Goal: Task Accomplishment & Management: Complete application form

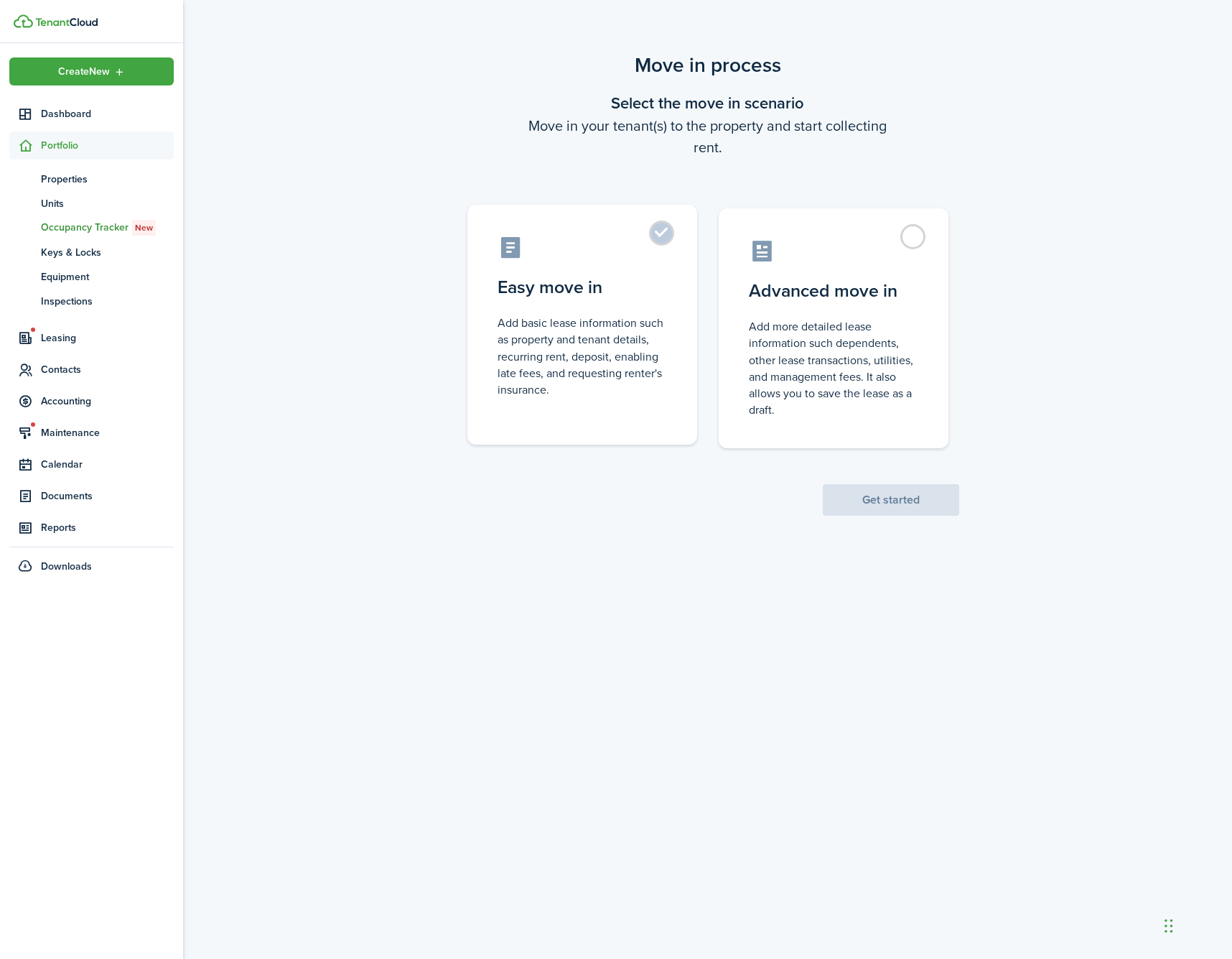
click at [571, 262] on label "Easy move in Add basic lease information such as property and tenant details, r…" at bounding box center [582, 324] width 229 height 240
radio input "true"
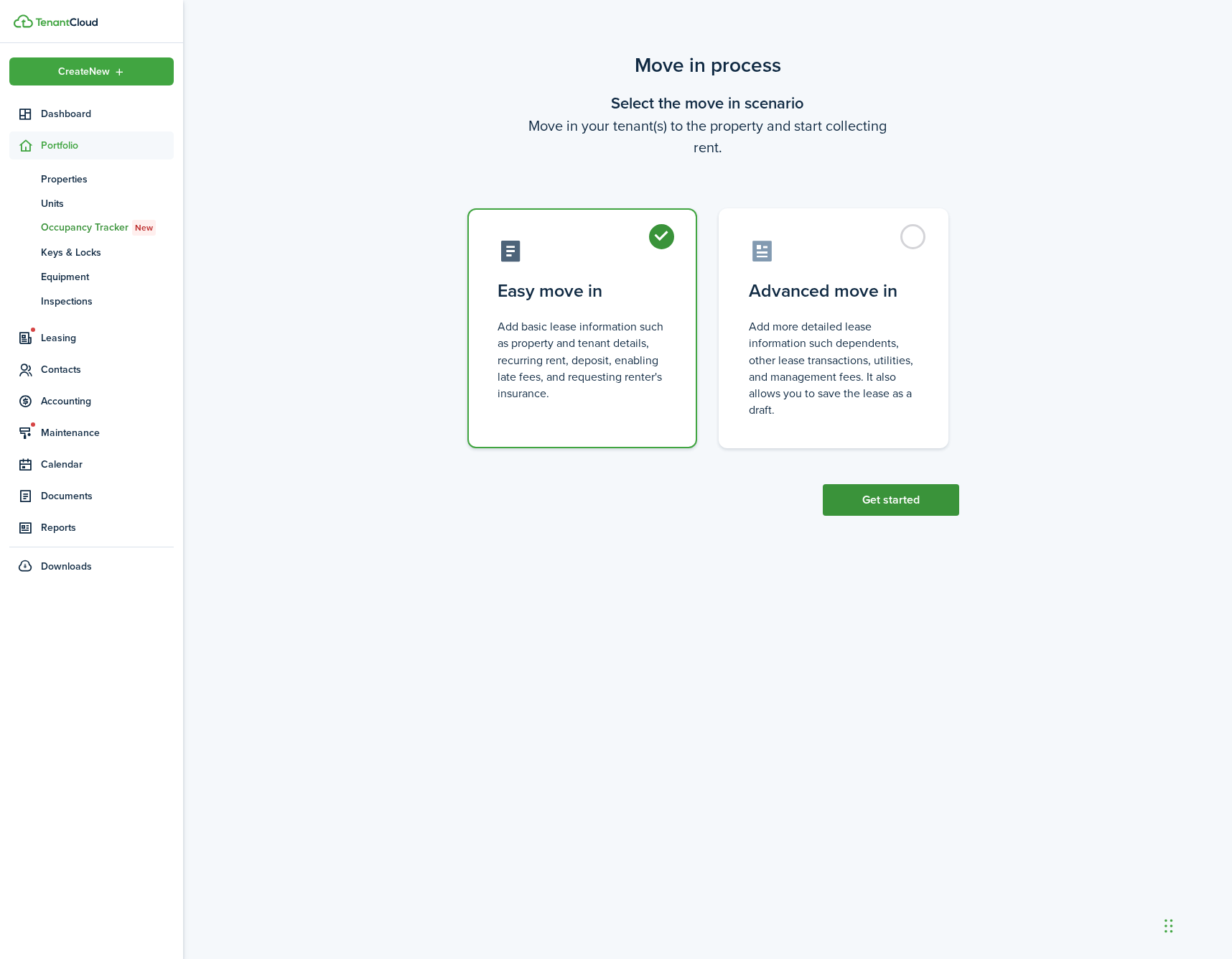
click at [881, 499] on button "Get started" at bounding box center [891, 499] width 137 height 32
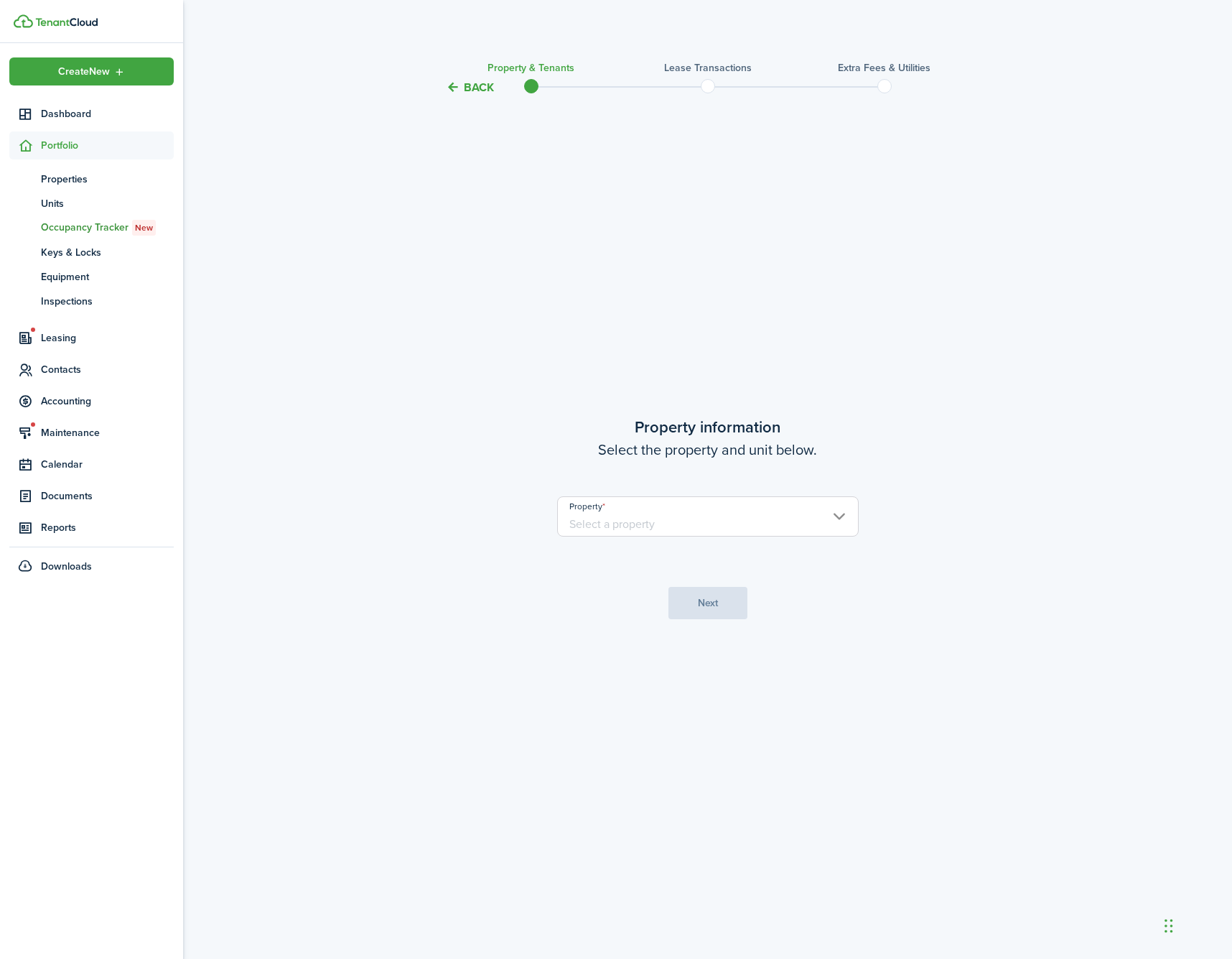
click at [843, 540] on property-select "Property" at bounding box center [708, 524] width 301 height 55
click at [837, 509] on input "Property" at bounding box center [708, 516] width 301 height 40
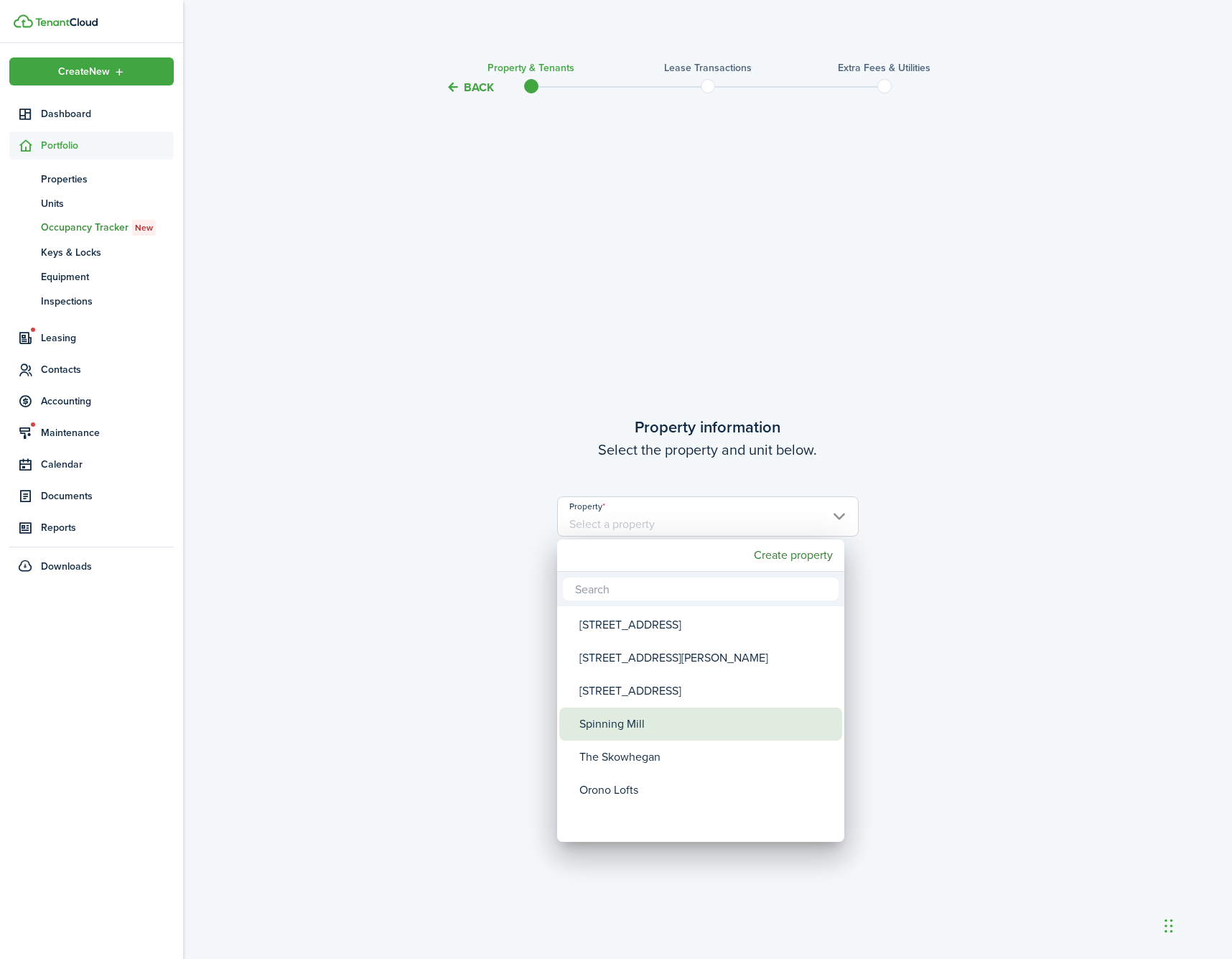
click at [718, 720] on div "Spinning Mill" at bounding box center [706, 723] width 254 height 33
type input "Spinning Mill"
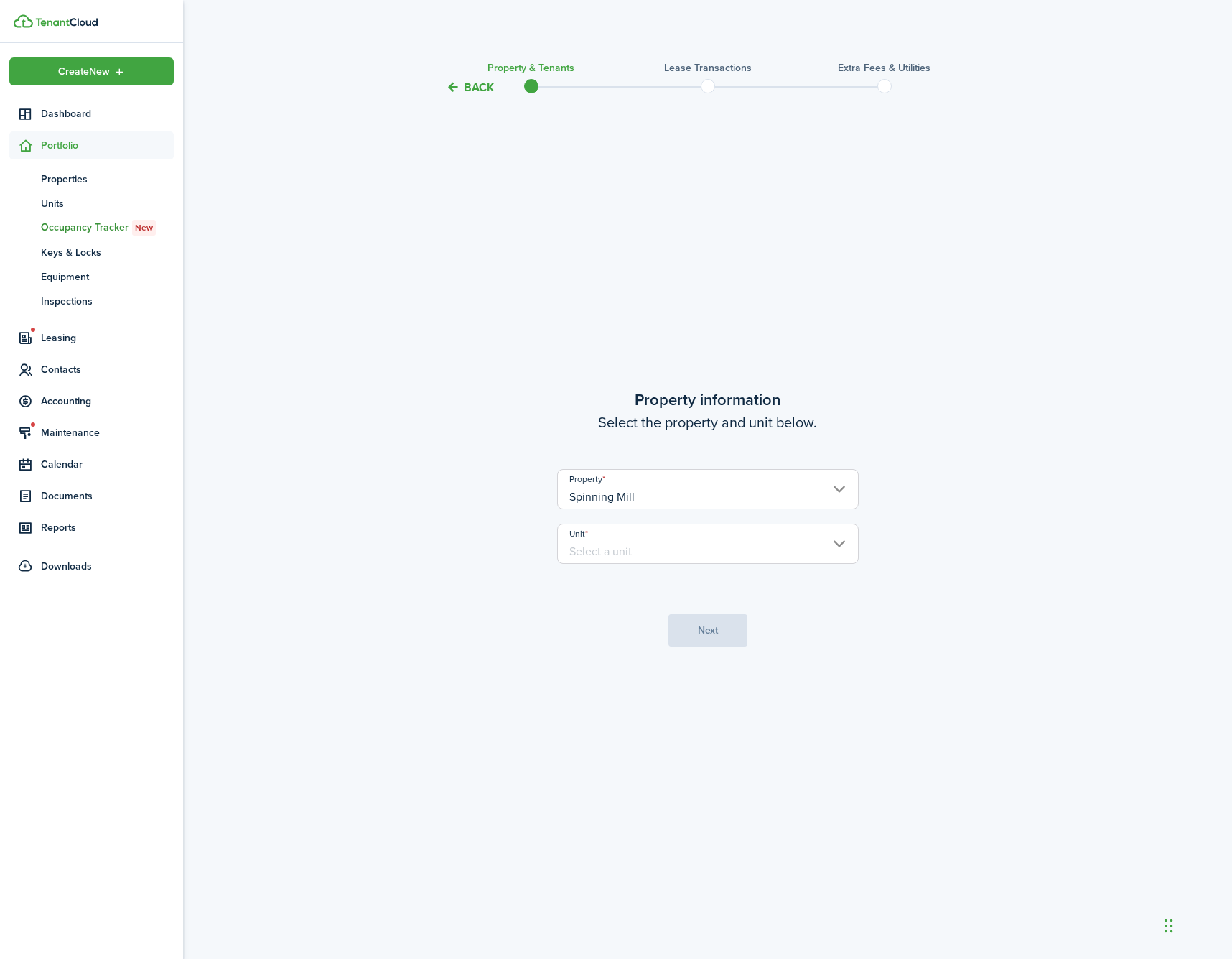
click at [759, 526] on input "Unit" at bounding box center [708, 544] width 301 height 40
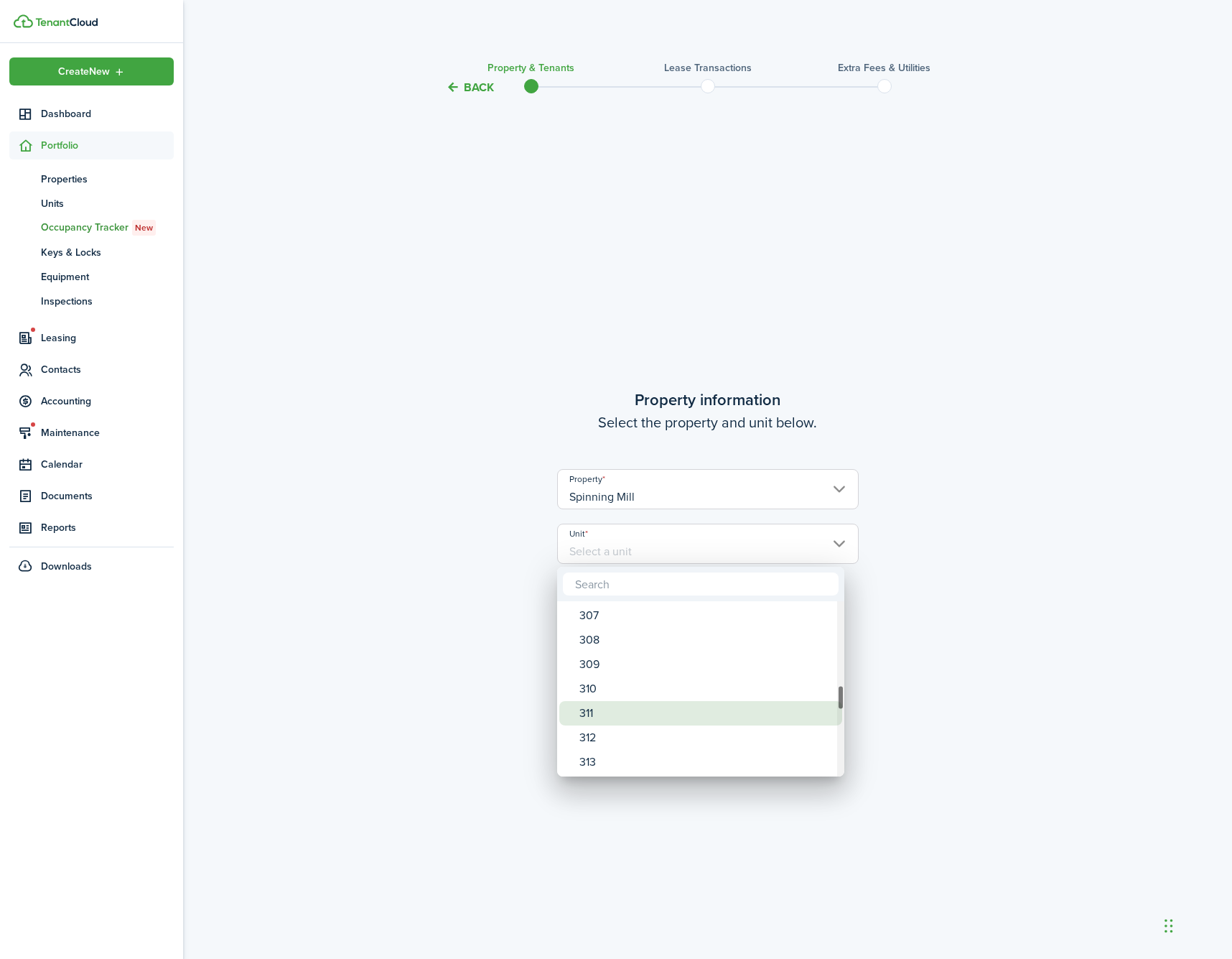
click at [679, 710] on div "311" at bounding box center [706, 713] width 254 height 24
type input "311"
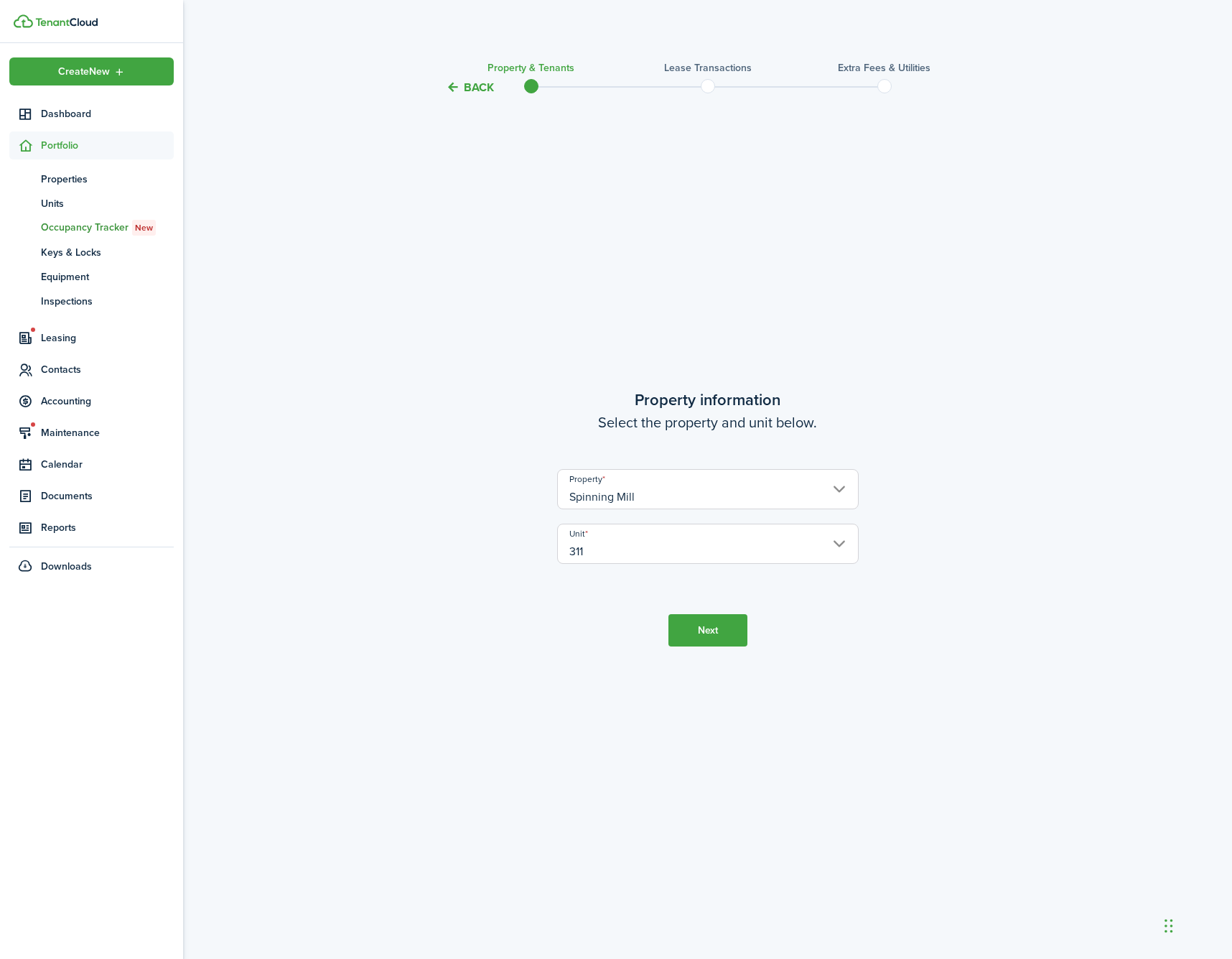
click at [745, 625] on button "Next" at bounding box center [708, 630] width 79 height 32
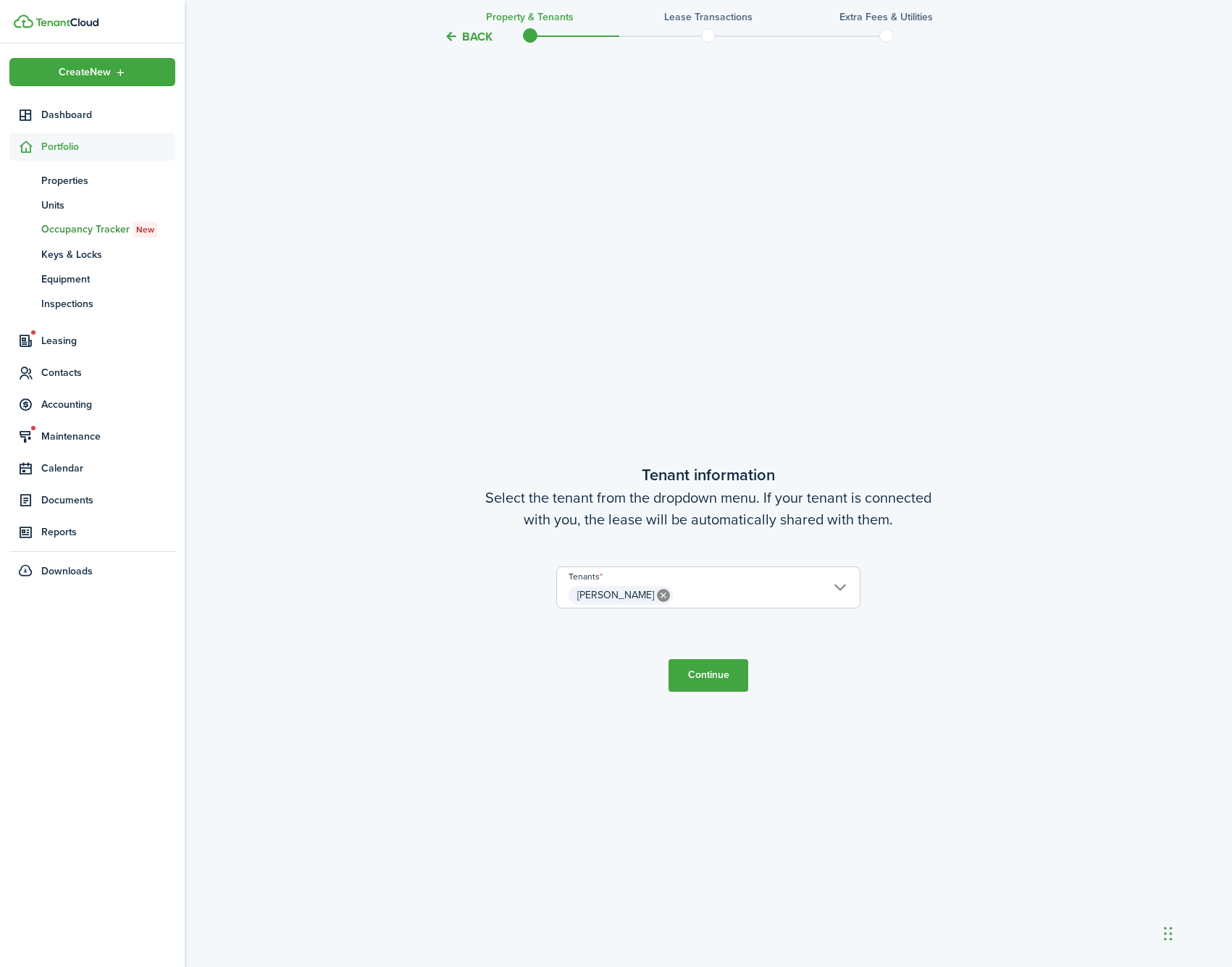
scroll to position [869, 0]
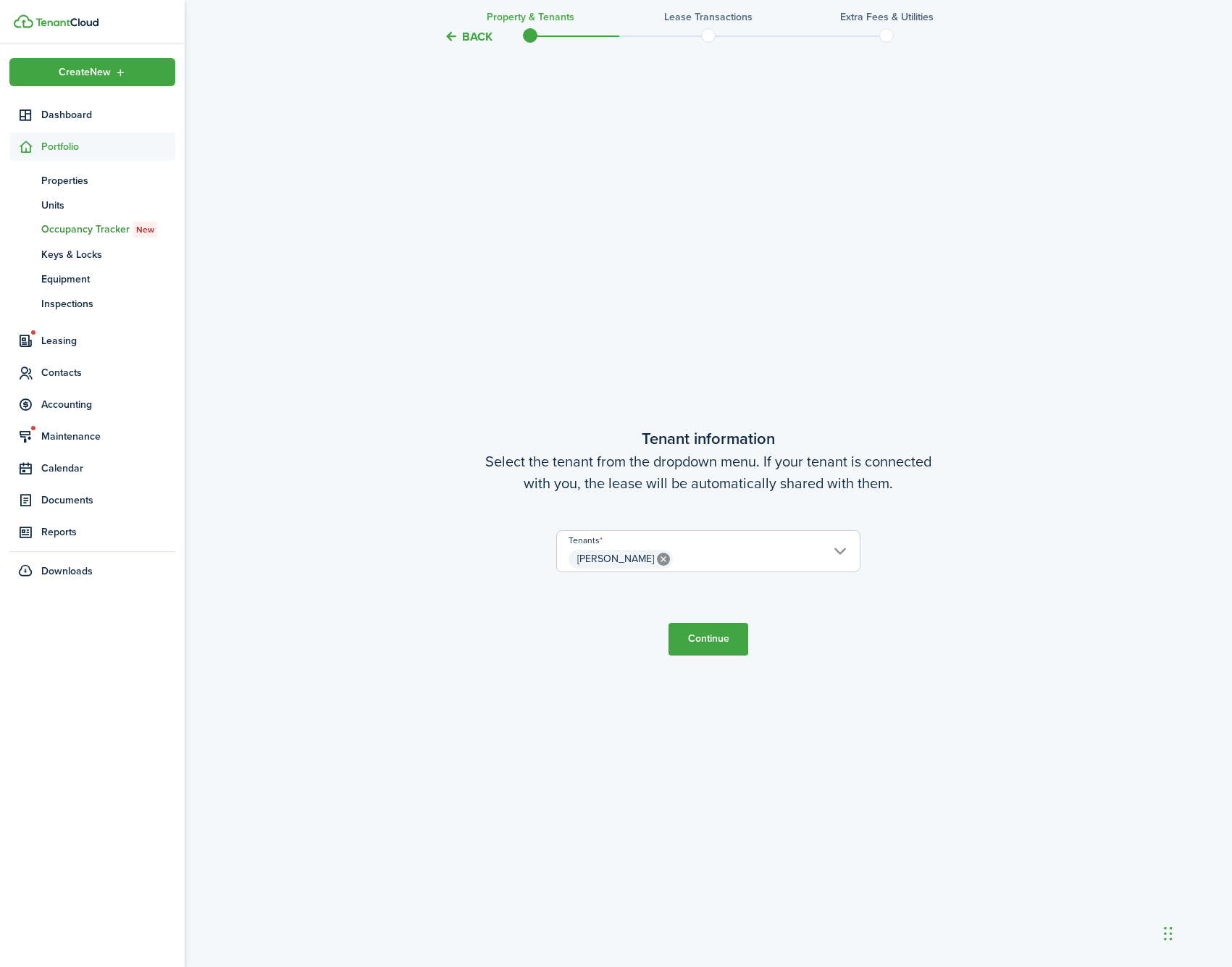
click at [729, 648] on button "Continue" at bounding box center [708, 639] width 80 height 33
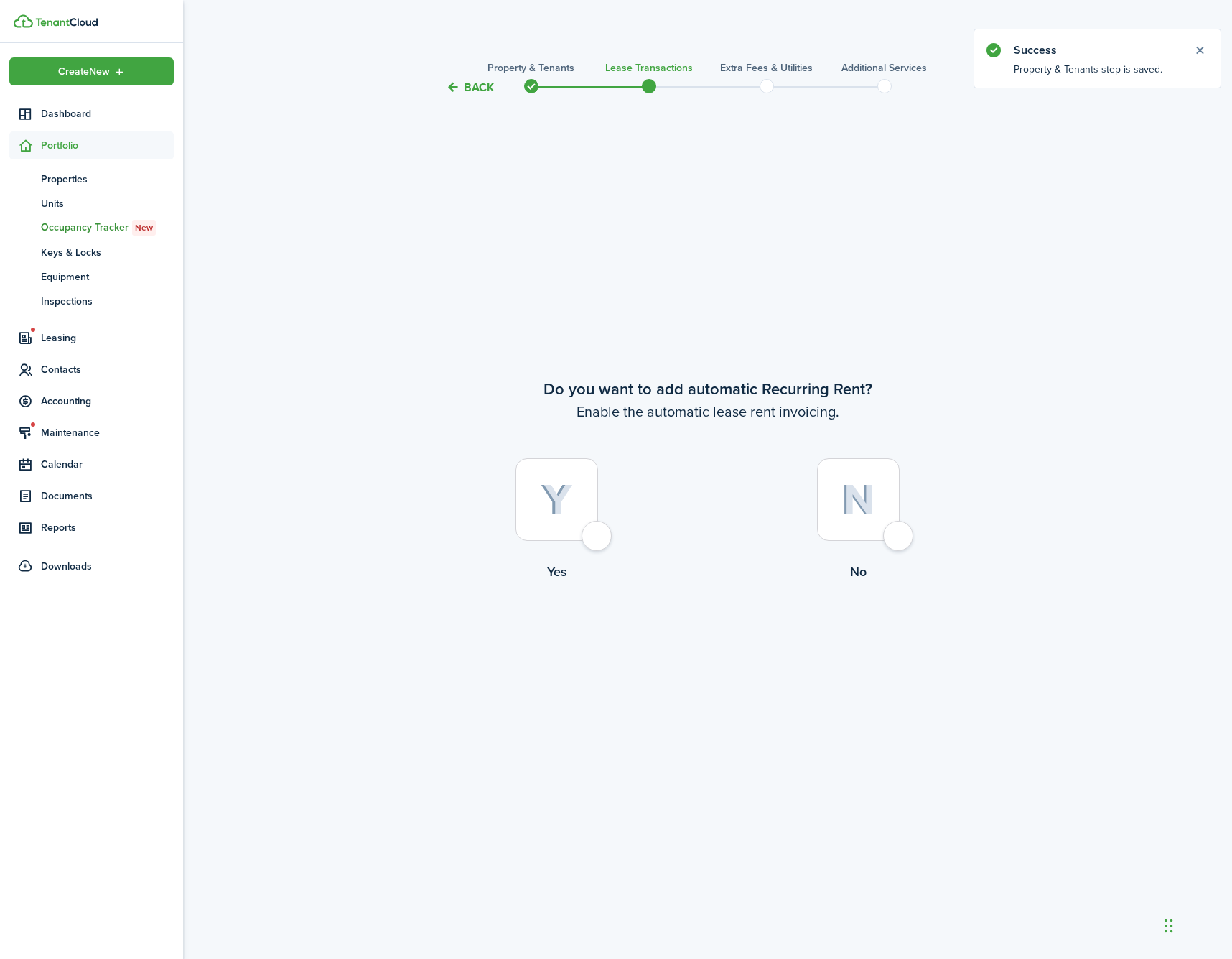
click at [598, 530] on div at bounding box center [557, 499] width 82 height 82
radio input "true"
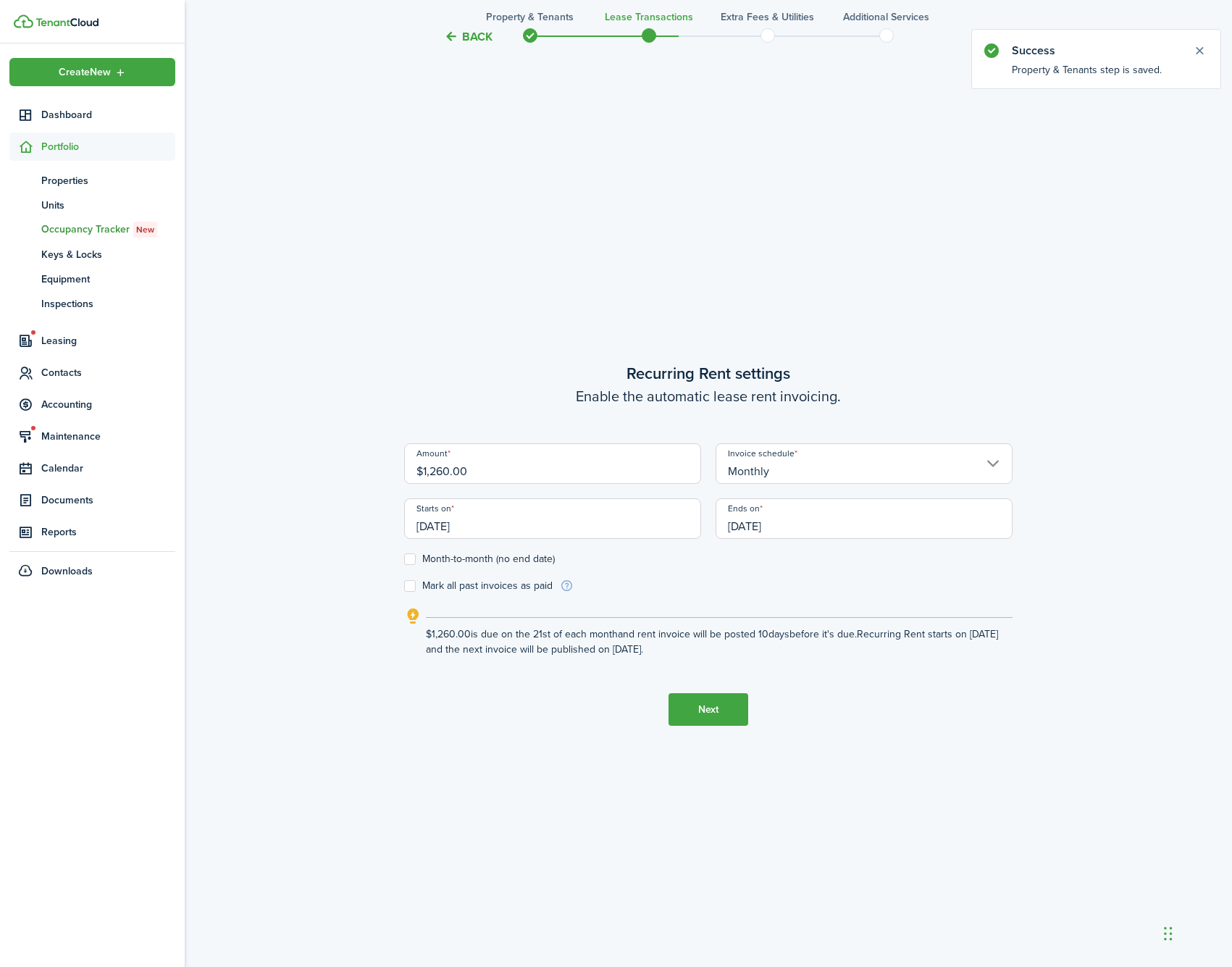
scroll to position [869, 0]
click at [435, 469] on input "$1,260.00" at bounding box center [552, 460] width 297 height 41
drag, startPoint x: 513, startPoint y: 466, endPoint x: 428, endPoint y: 468, distance: 85.0
click at [428, 468] on input "$1,260.00" at bounding box center [552, 460] width 297 height 41
type input "$1,500.00"
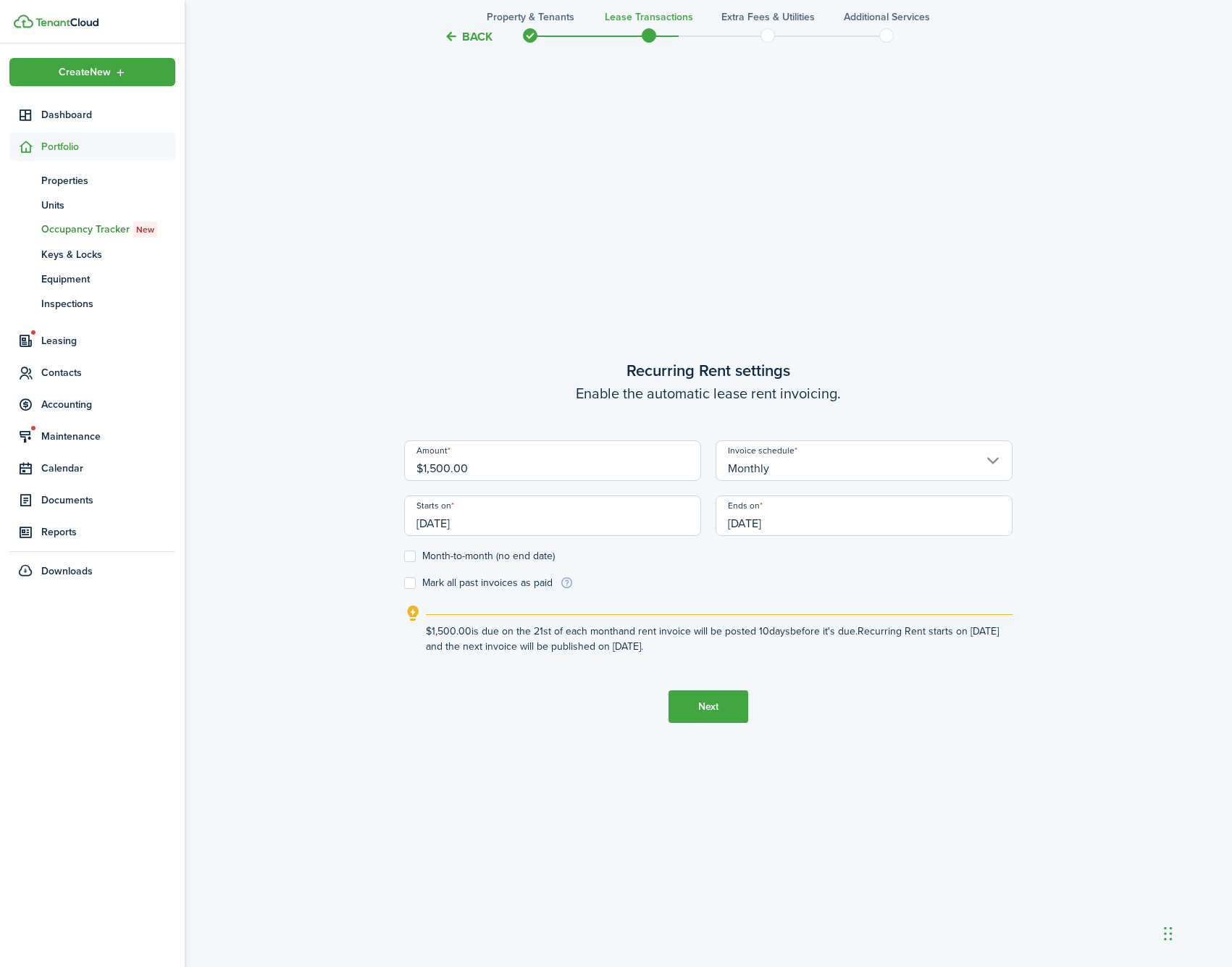
click at [448, 202] on tc-wizard-step "Recurring Rent settings Enable the automatic lease rent invoicing. Amount $1,50…" at bounding box center [708, 540] width 609 height 967
click at [493, 553] on label "Month-to-month (no end date)" at bounding box center [479, 556] width 151 height 11
click at [404, 556] on input "Month-to-month (no end date)" at bounding box center [403, 556] width 1 height 1
checkbox input "true"
click at [499, 525] on input "[DATE]" at bounding box center [552, 516] width 297 height 41
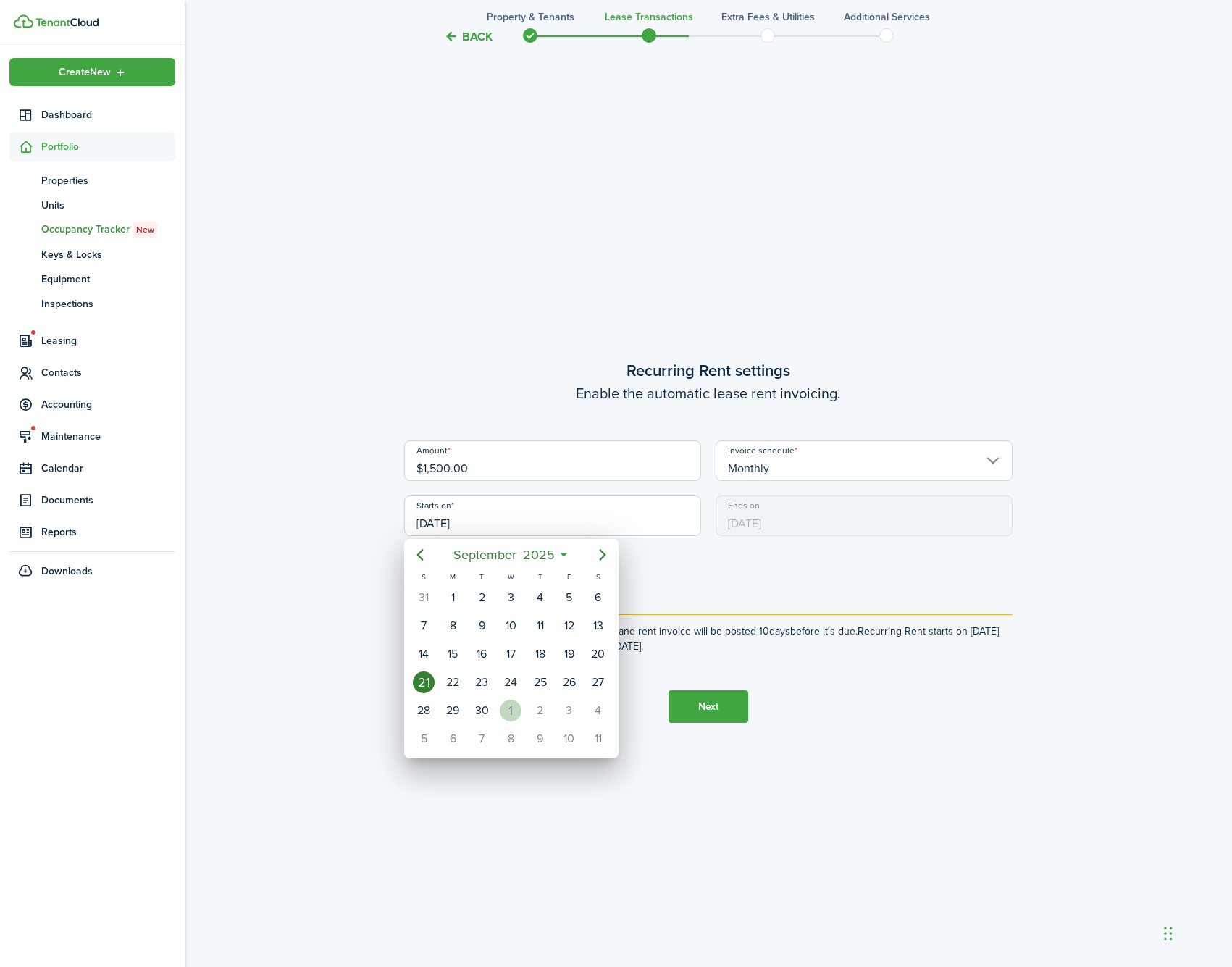
click at [515, 714] on div "1" at bounding box center [510, 710] width 22 height 22
type input "[DATE]"
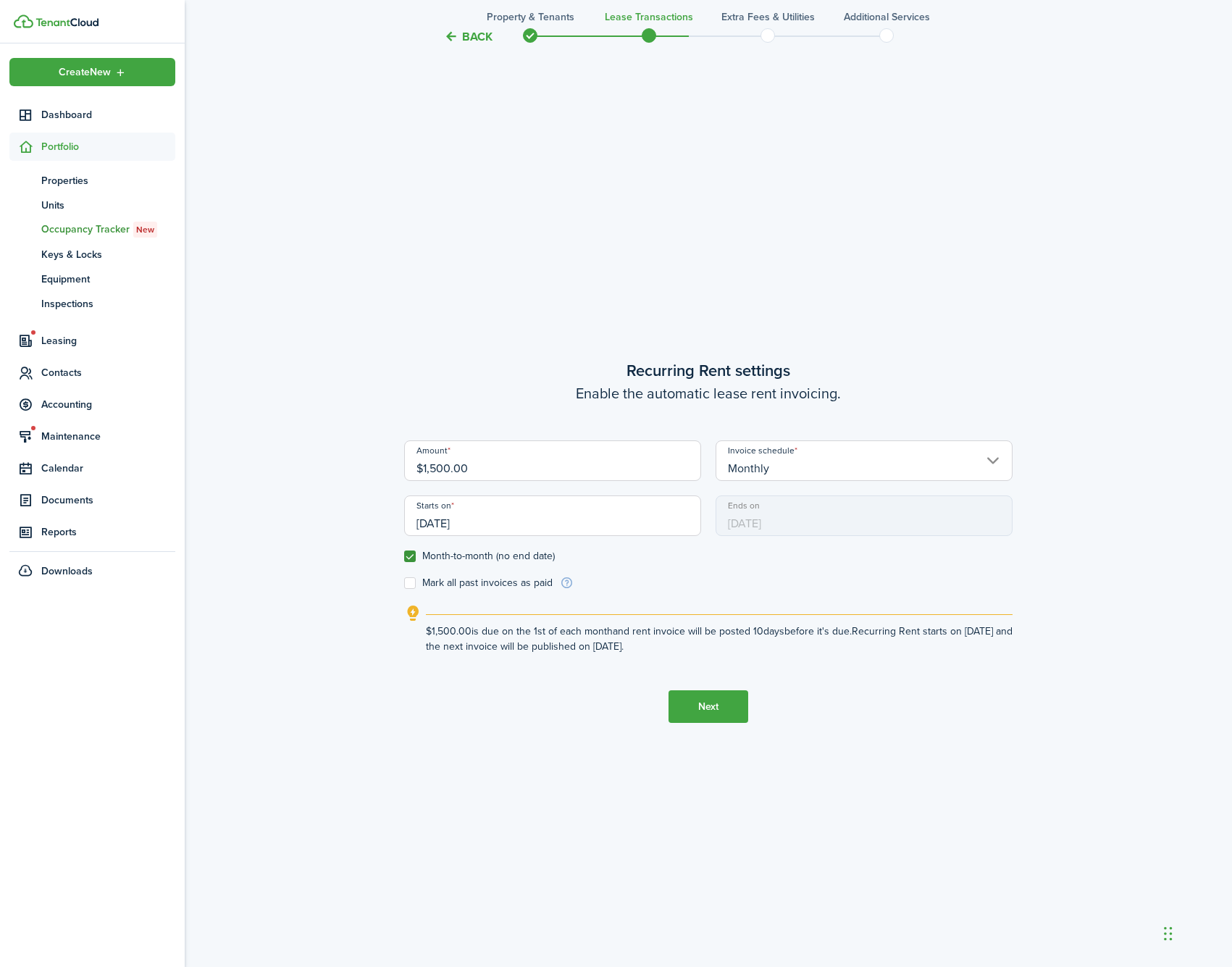
scroll to position [0, 0]
click at [701, 706] on button "Next" at bounding box center [708, 706] width 80 height 33
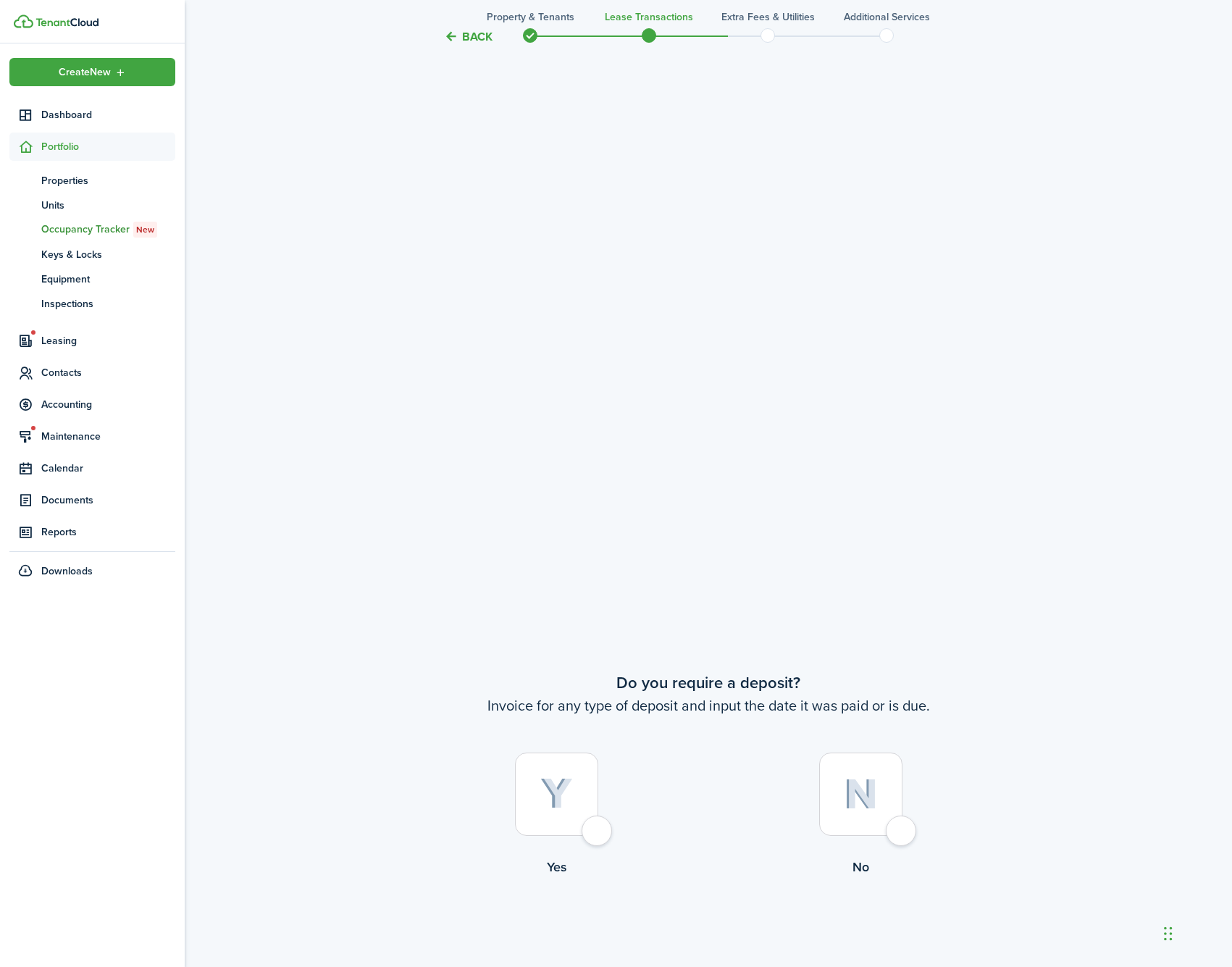
scroll to position [1690, 0]
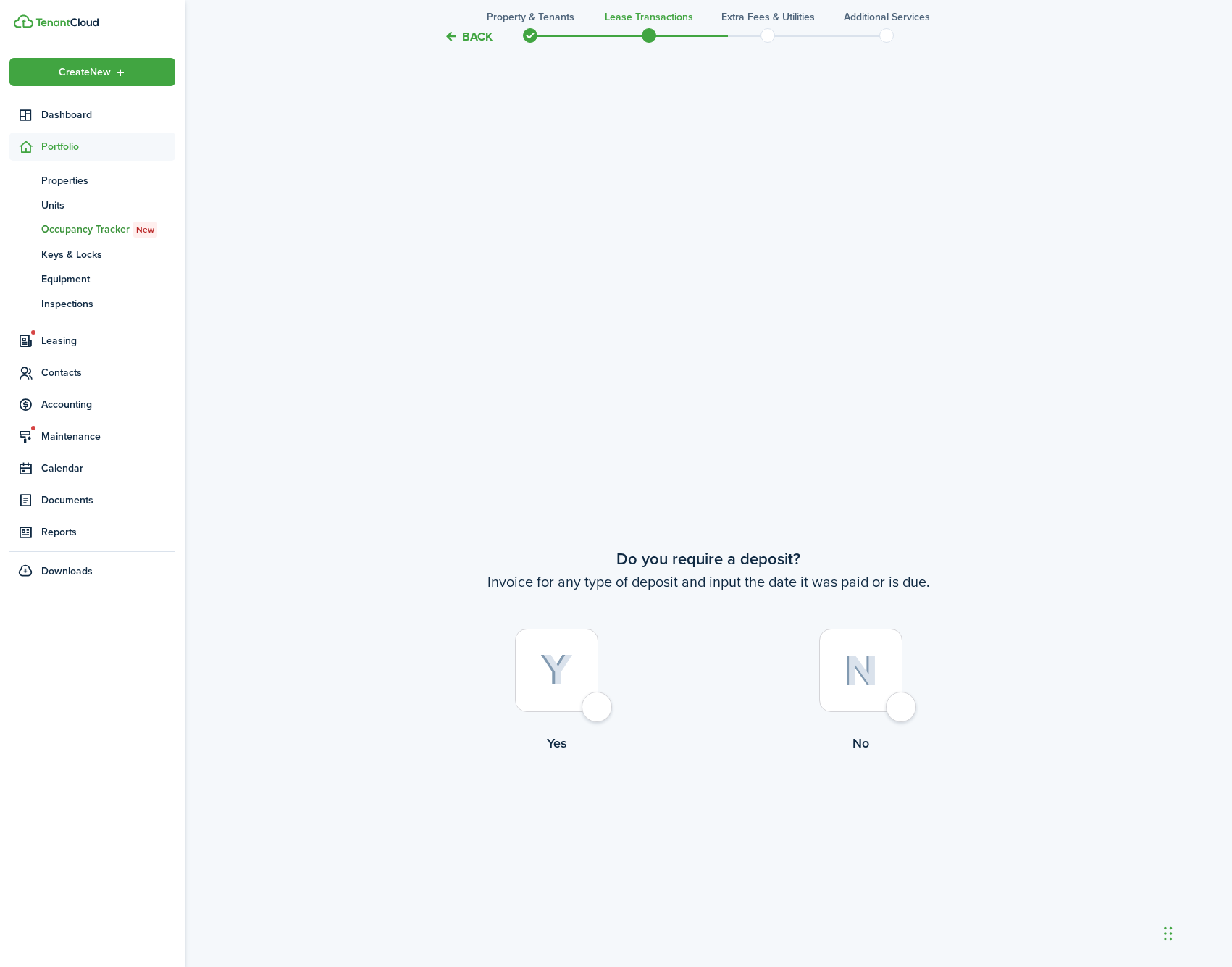
click at [570, 689] on div at bounding box center [557, 670] width 83 height 83
radio input "true"
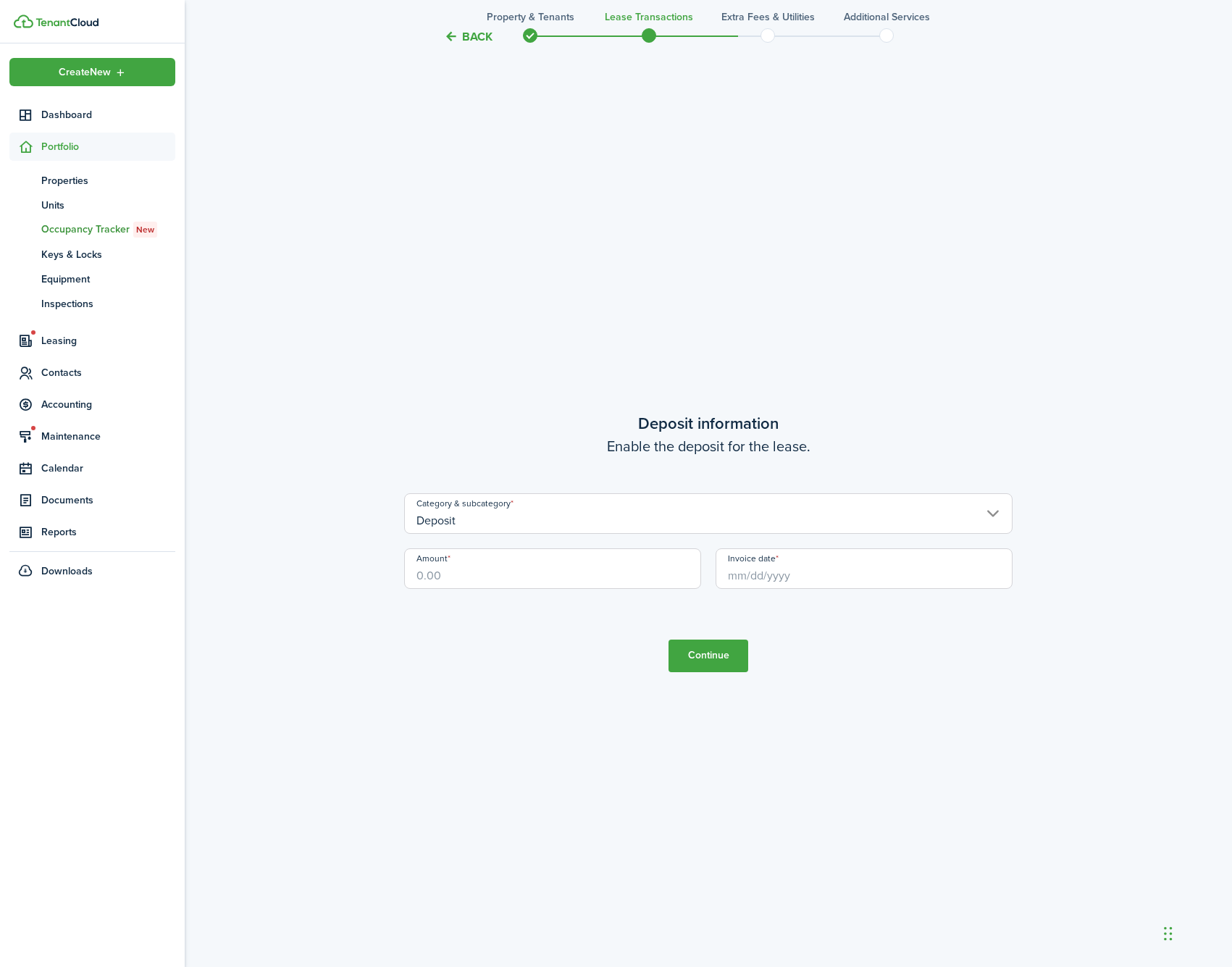
scroll to position [2803, 0]
click at [649, 570] on input "Amount" at bounding box center [552, 568] width 297 height 41
click at [863, 558] on input "Invoice date" at bounding box center [864, 568] width 297 height 41
type input "$1,500.00"
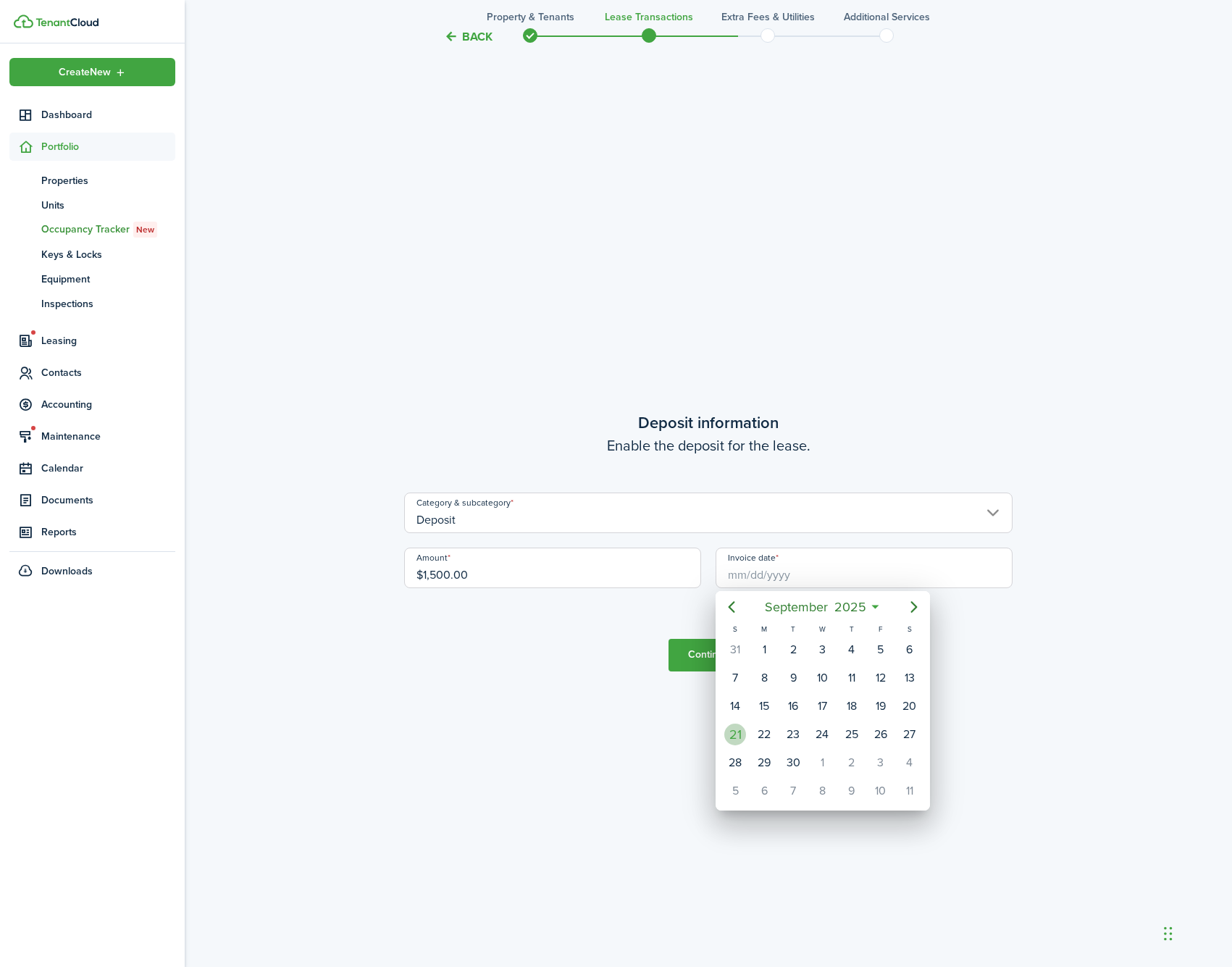
click at [730, 736] on div "21" at bounding box center [735, 734] width 22 height 22
type input "[DATE]"
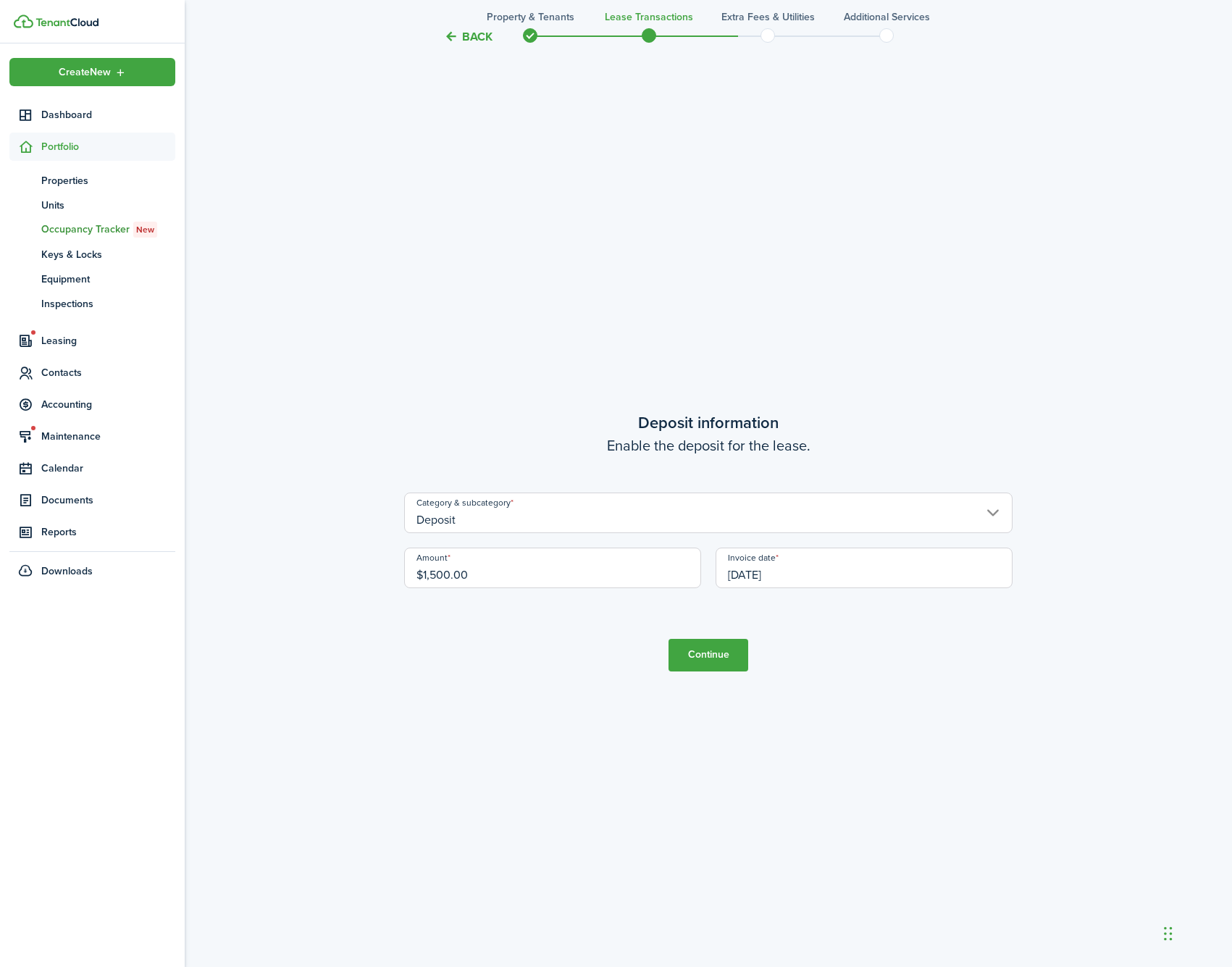
click at [707, 653] on button "Continue" at bounding box center [708, 655] width 80 height 33
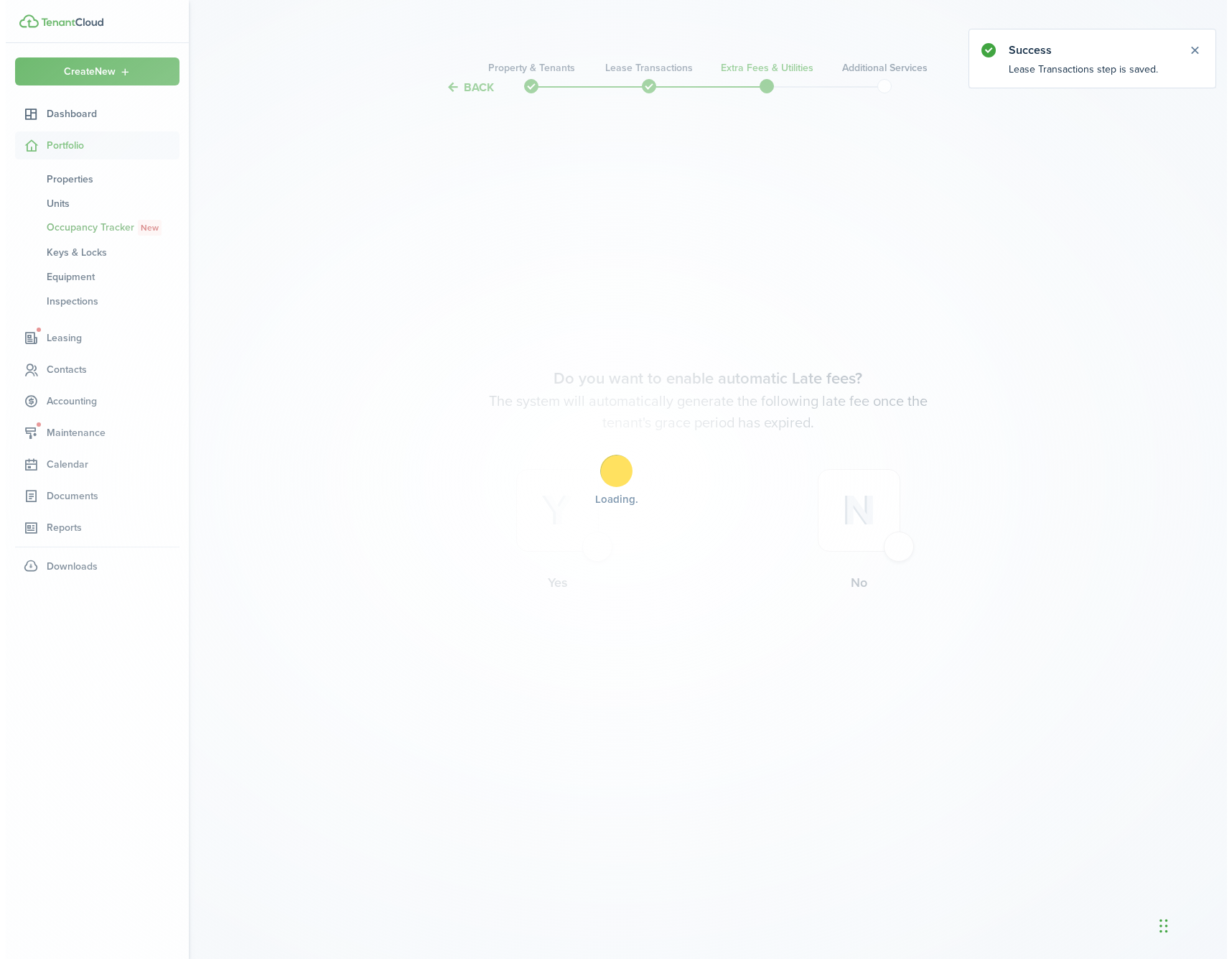
scroll to position [0, 0]
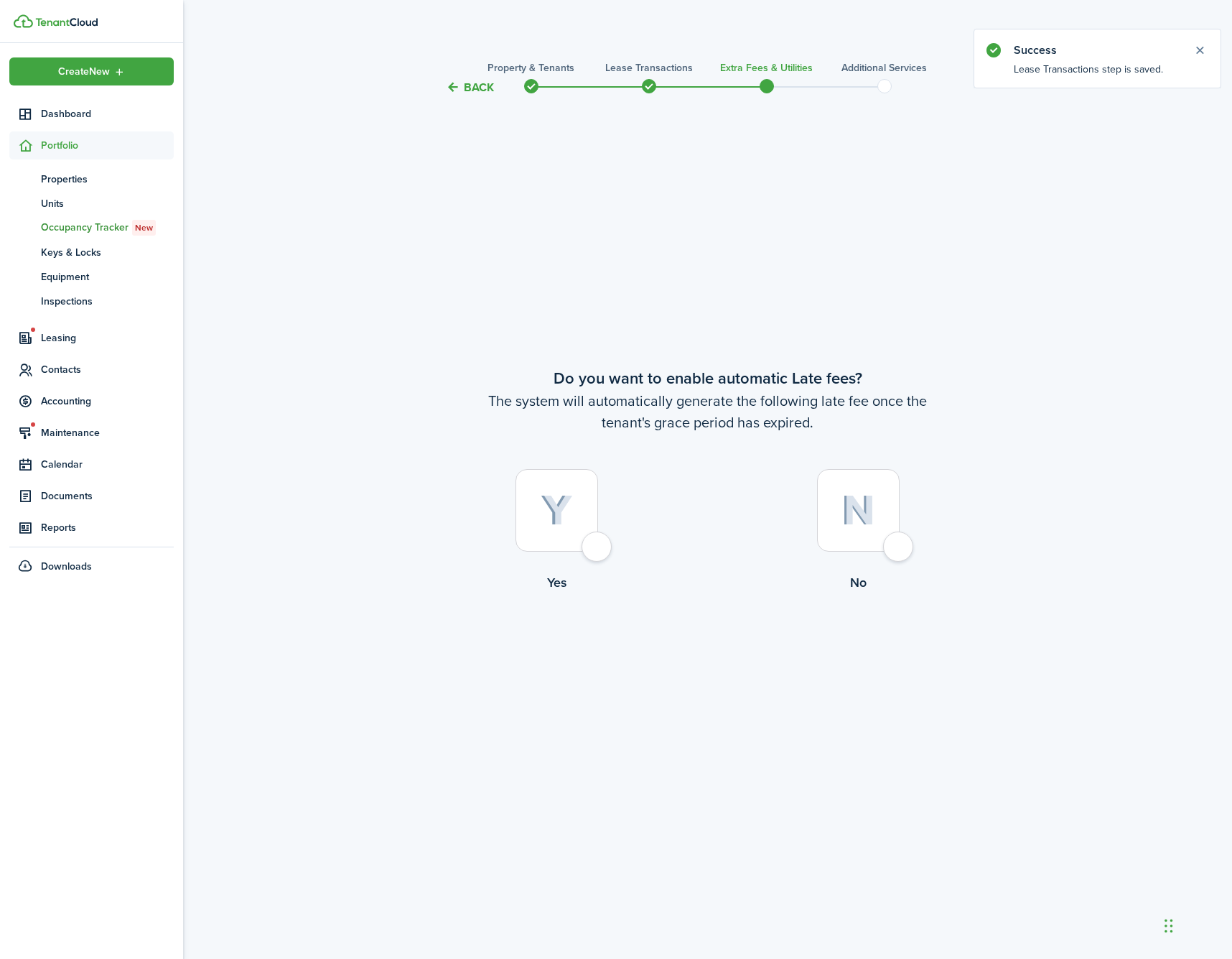
click at [564, 536] on div at bounding box center [557, 510] width 82 height 82
radio input "true"
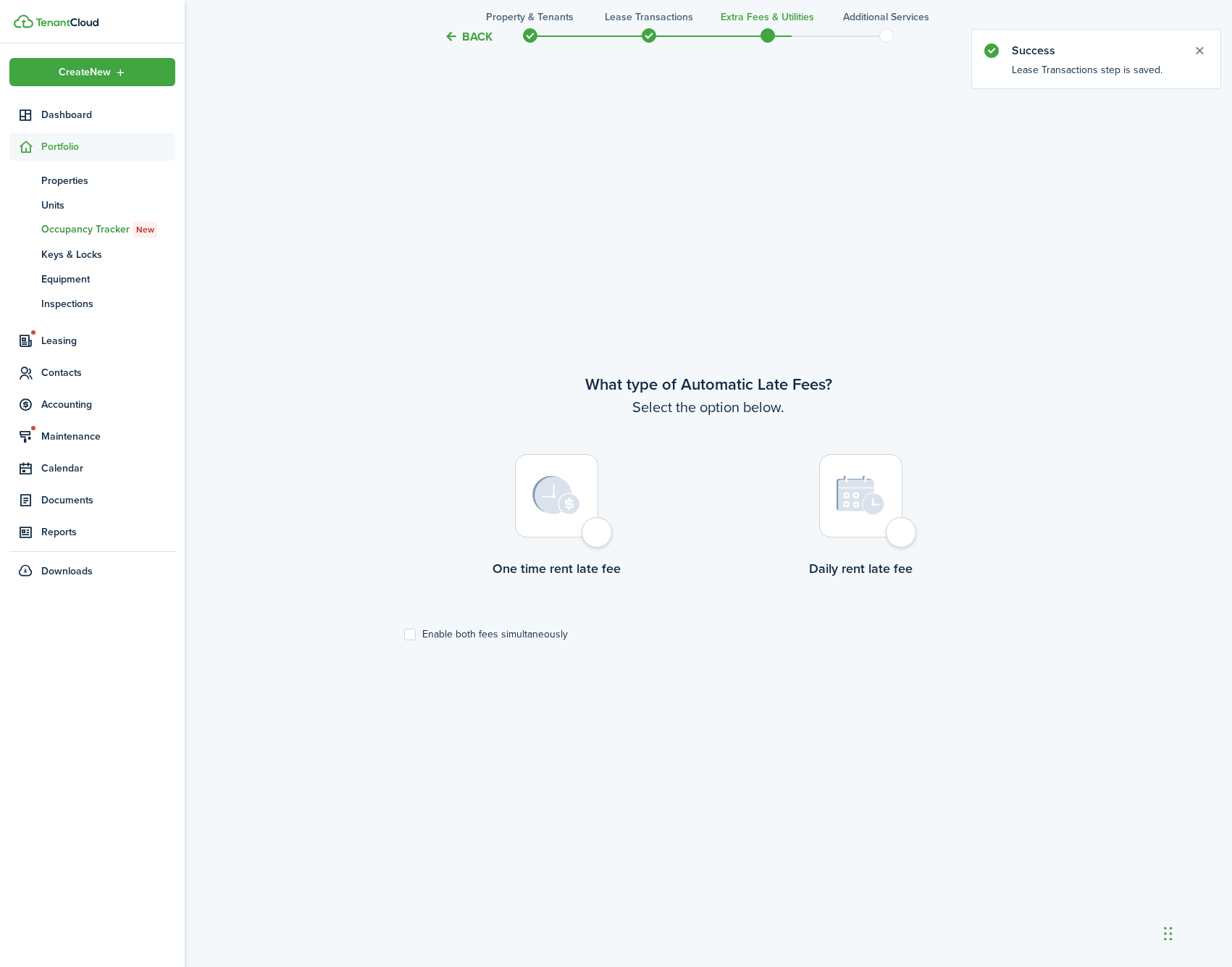
click at [585, 538] on div at bounding box center [557, 495] width 83 height 83
radio input "true"
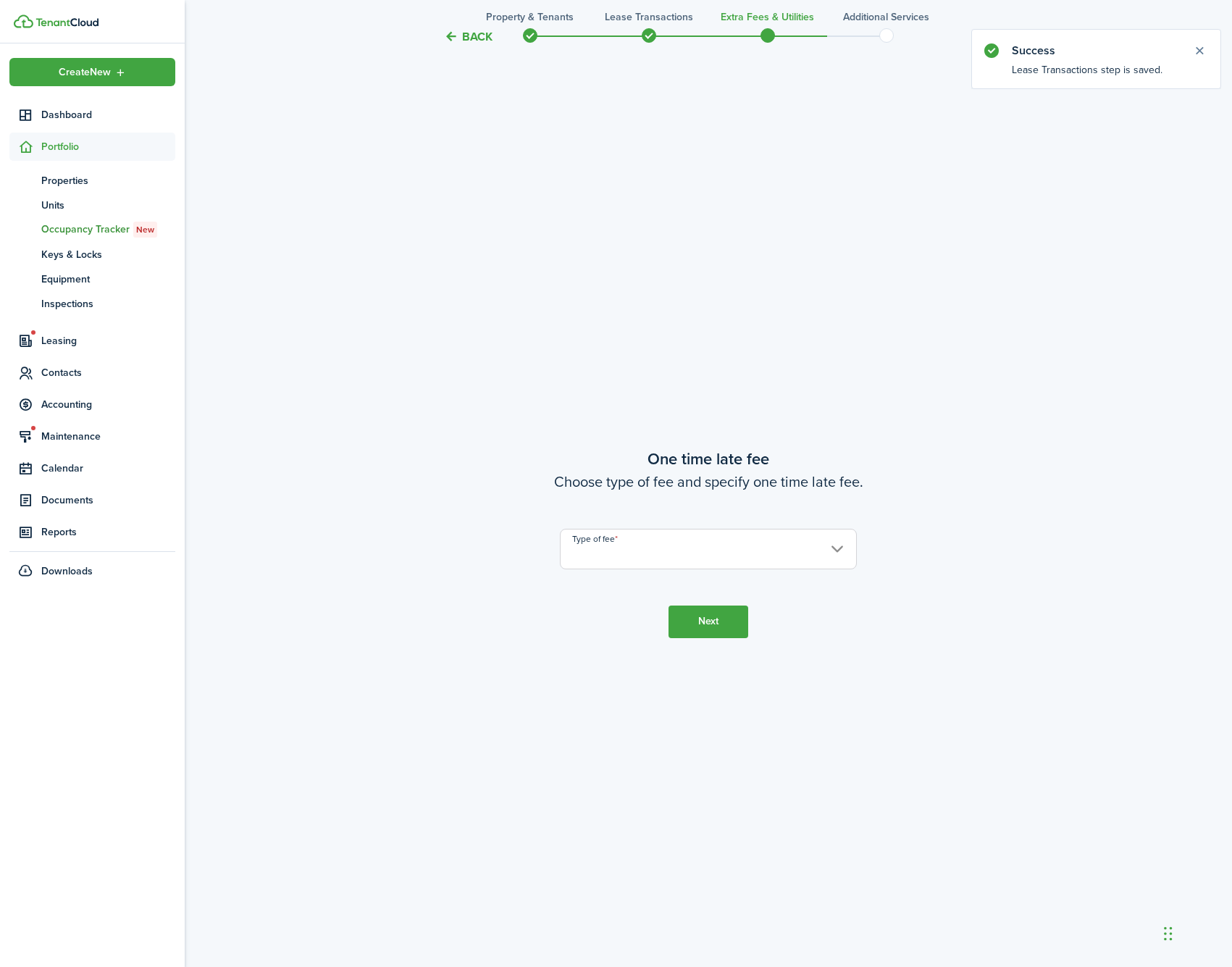
scroll to position [1836, 0]
click at [649, 552] on input "Type of fee" at bounding box center [708, 547] width 297 height 41
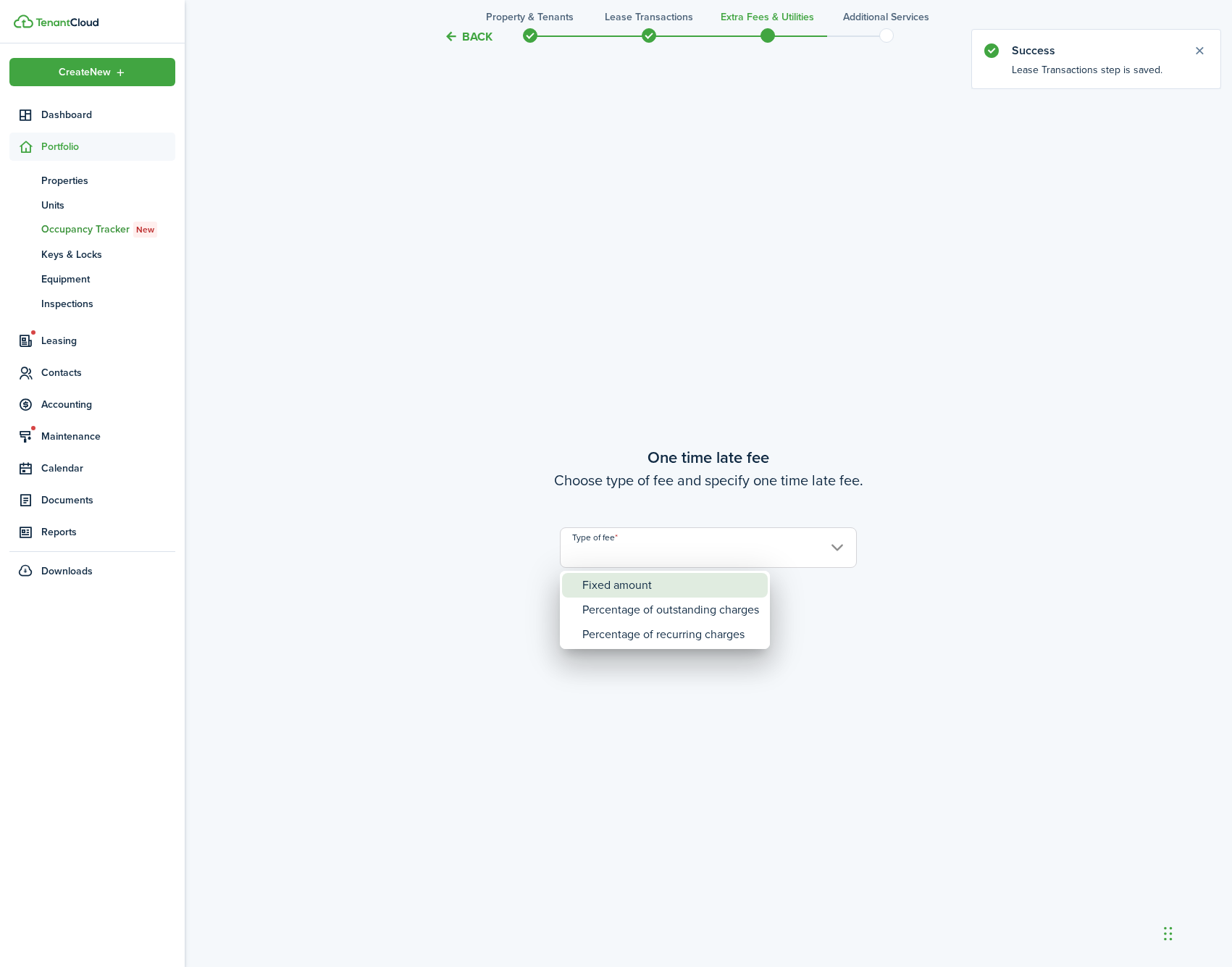
click at [656, 585] on div "Fixed amount" at bounding box center [671, 585] width 177 height 24
type input "Fixed amount"
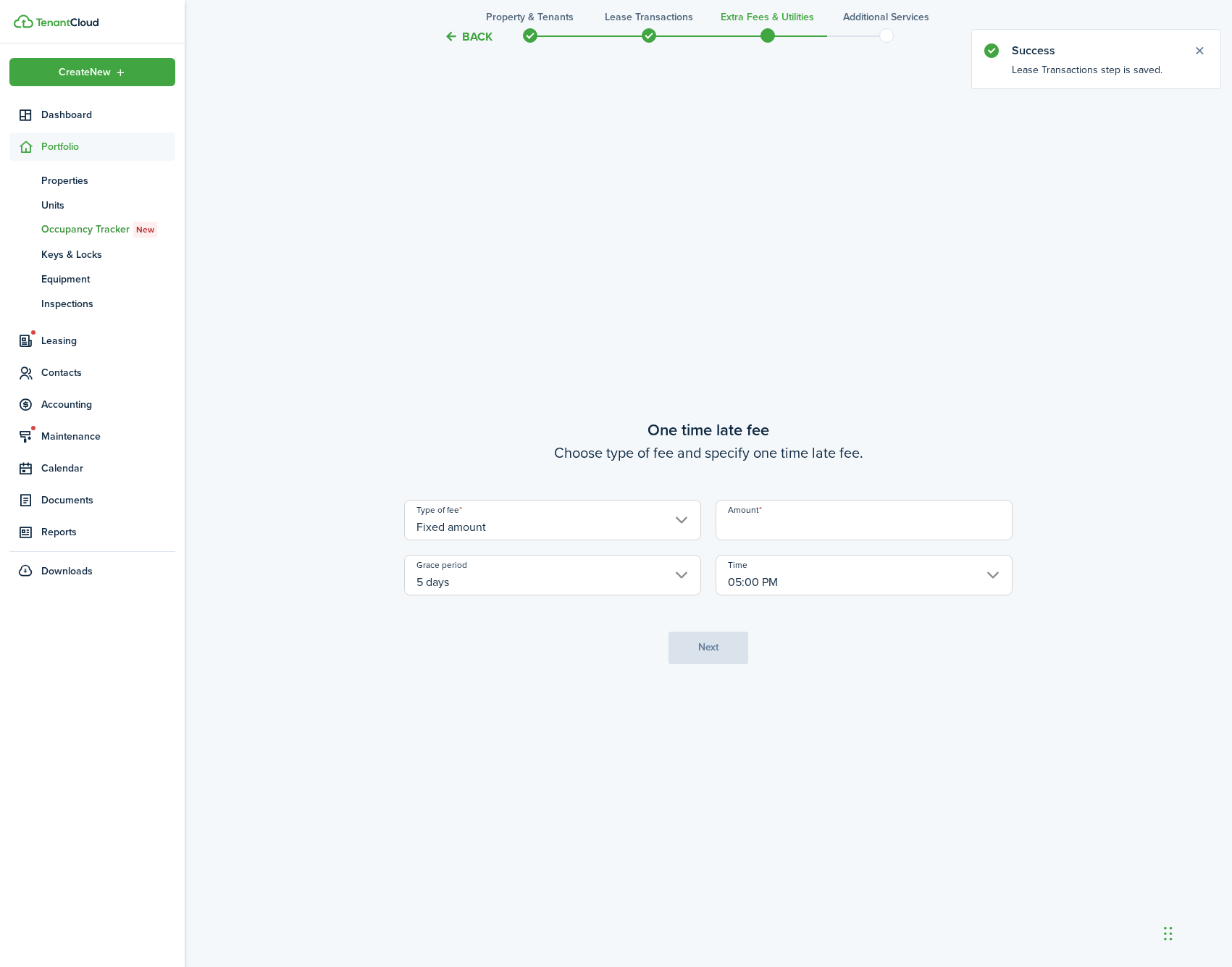
click at [653, 564] on input "5 days" at bounding box center [552, 575] width 297 height 41
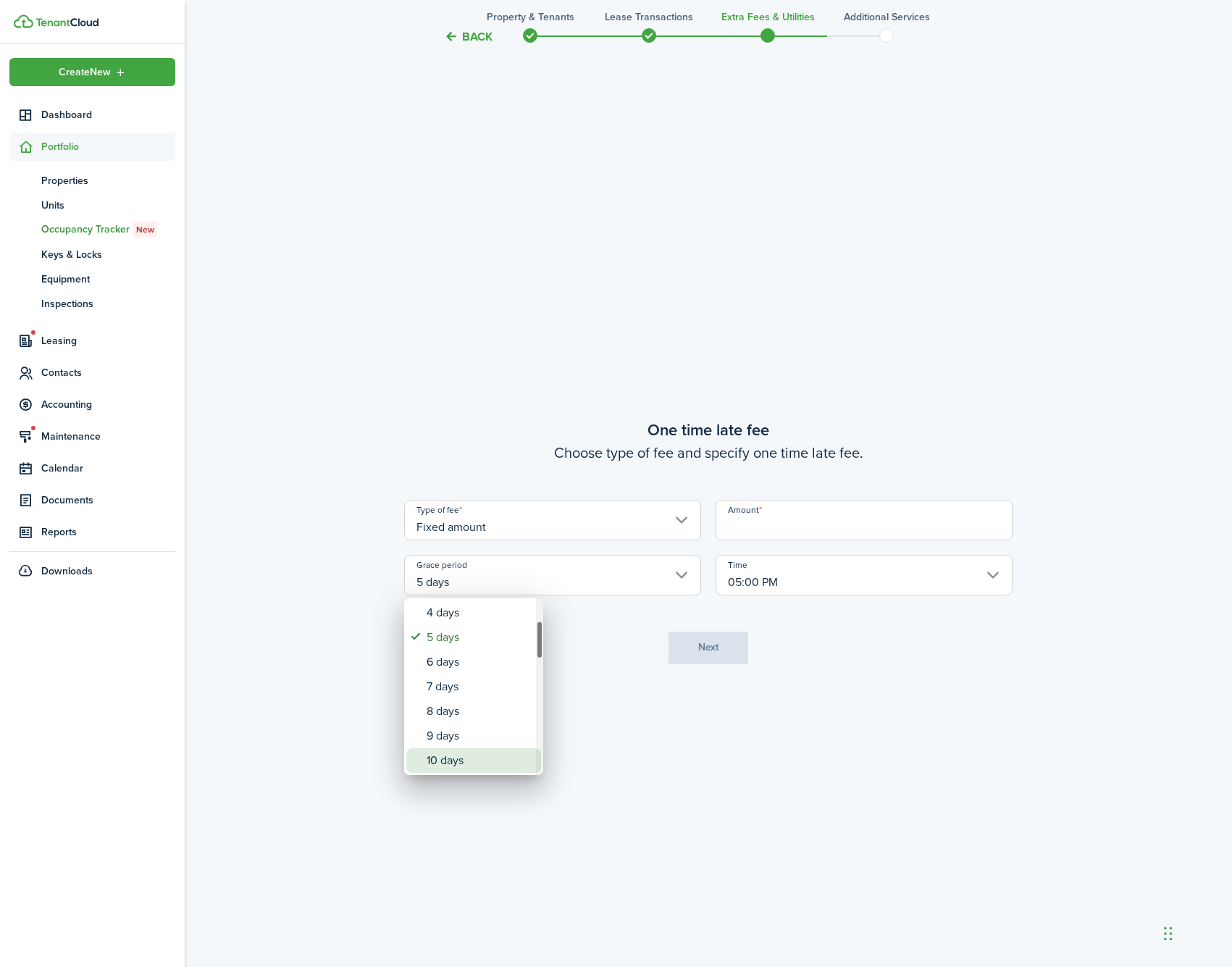
click at [469, 754] on div "10 days" at bounding box center [480, 760] width 106 height 24
type input "10 days"
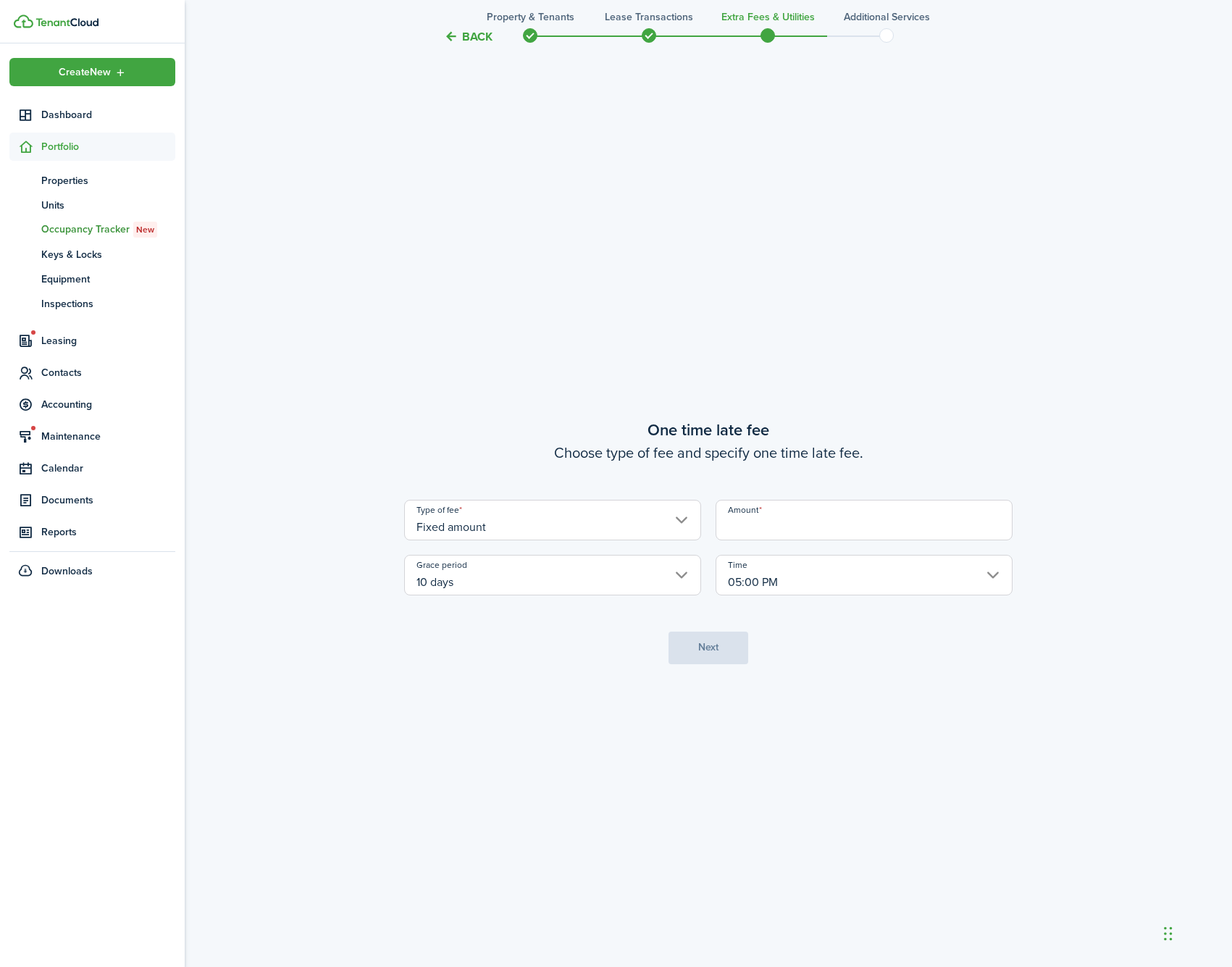
click at [847, 508] on input "Amount" at bounding box center [864, 520] width 297 height 41
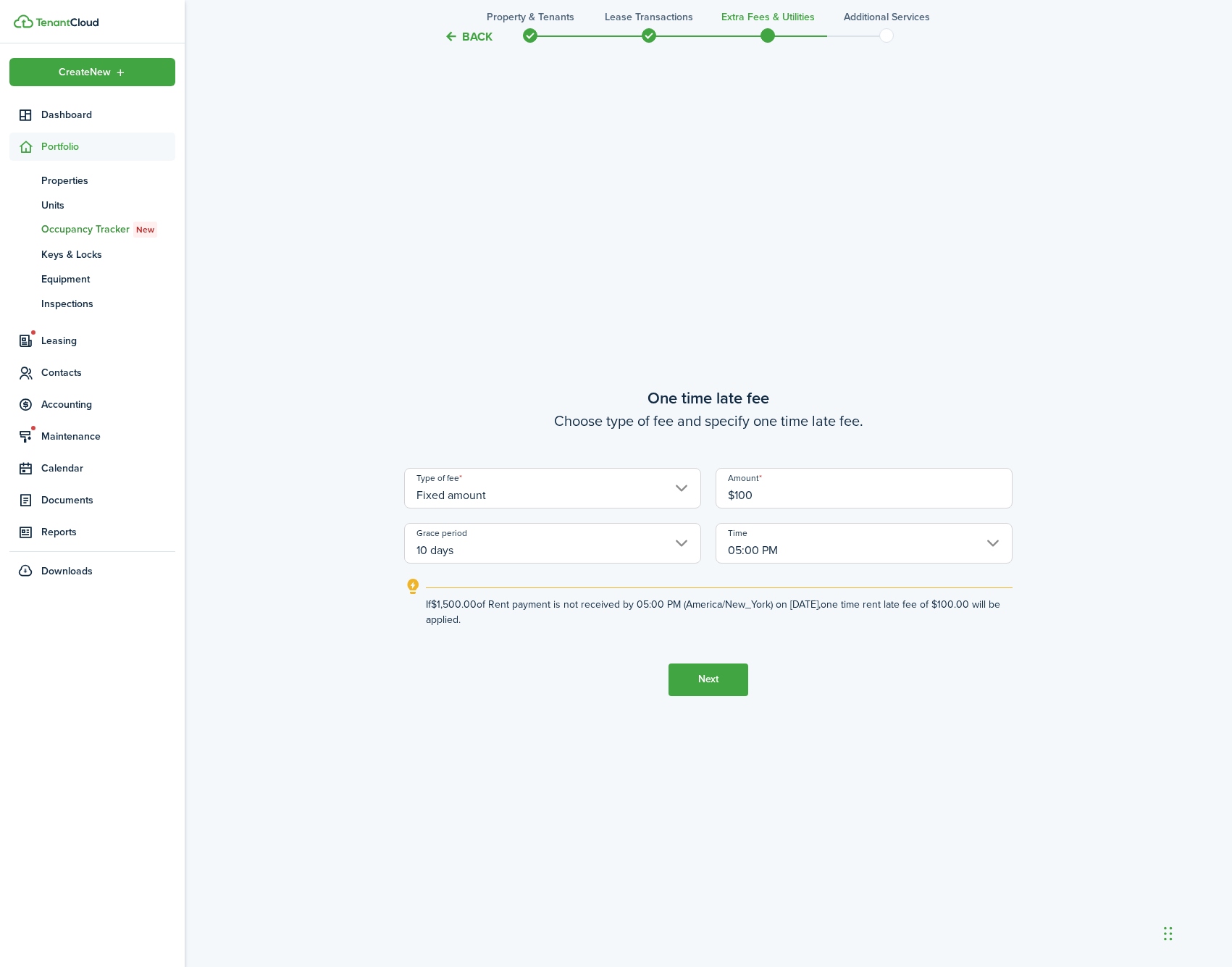
type input "$100.00"
click at [739, 683] on button "Next" at bounding box center [708, 679] width 80 height 33
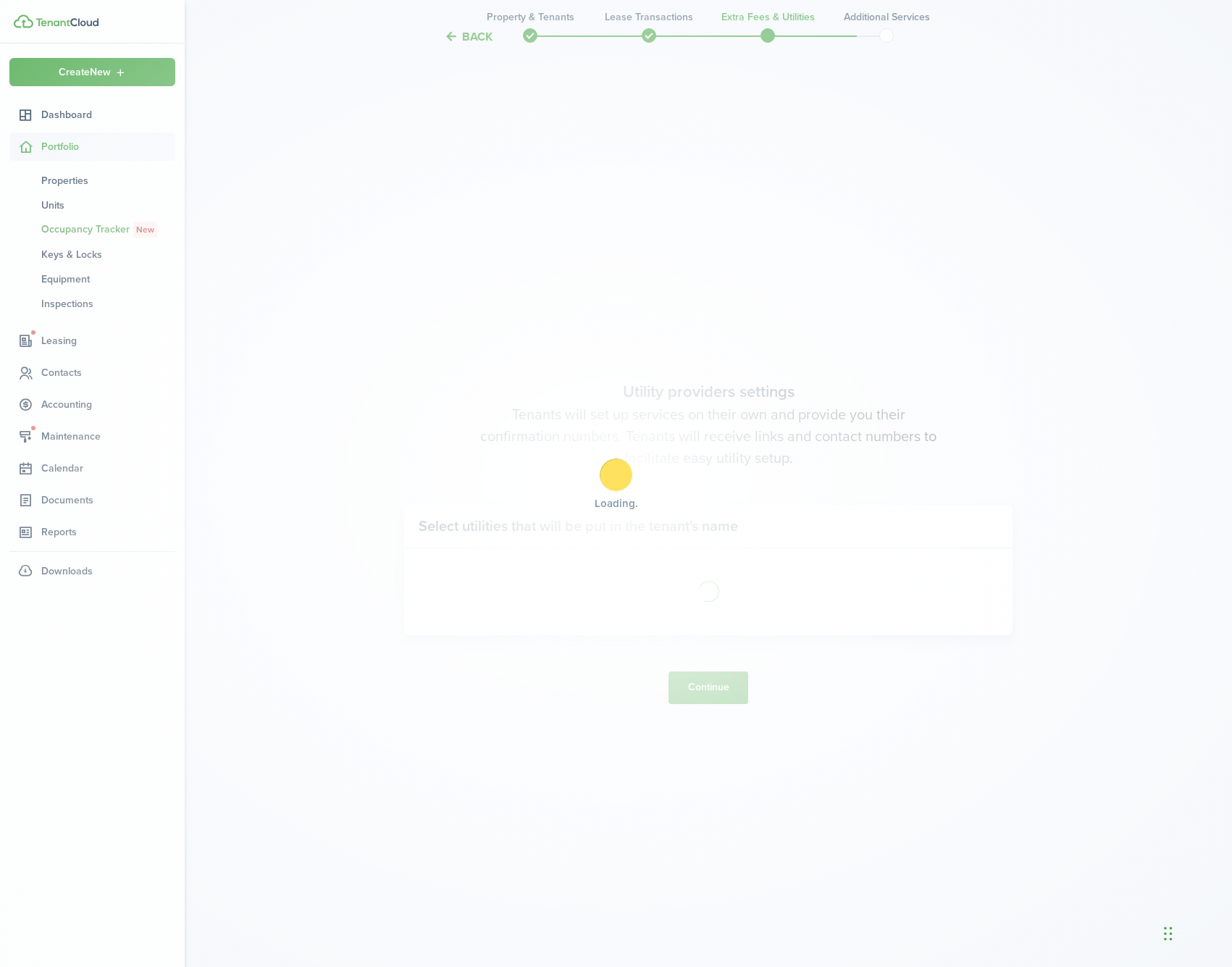
scroll to position [2803, 0]
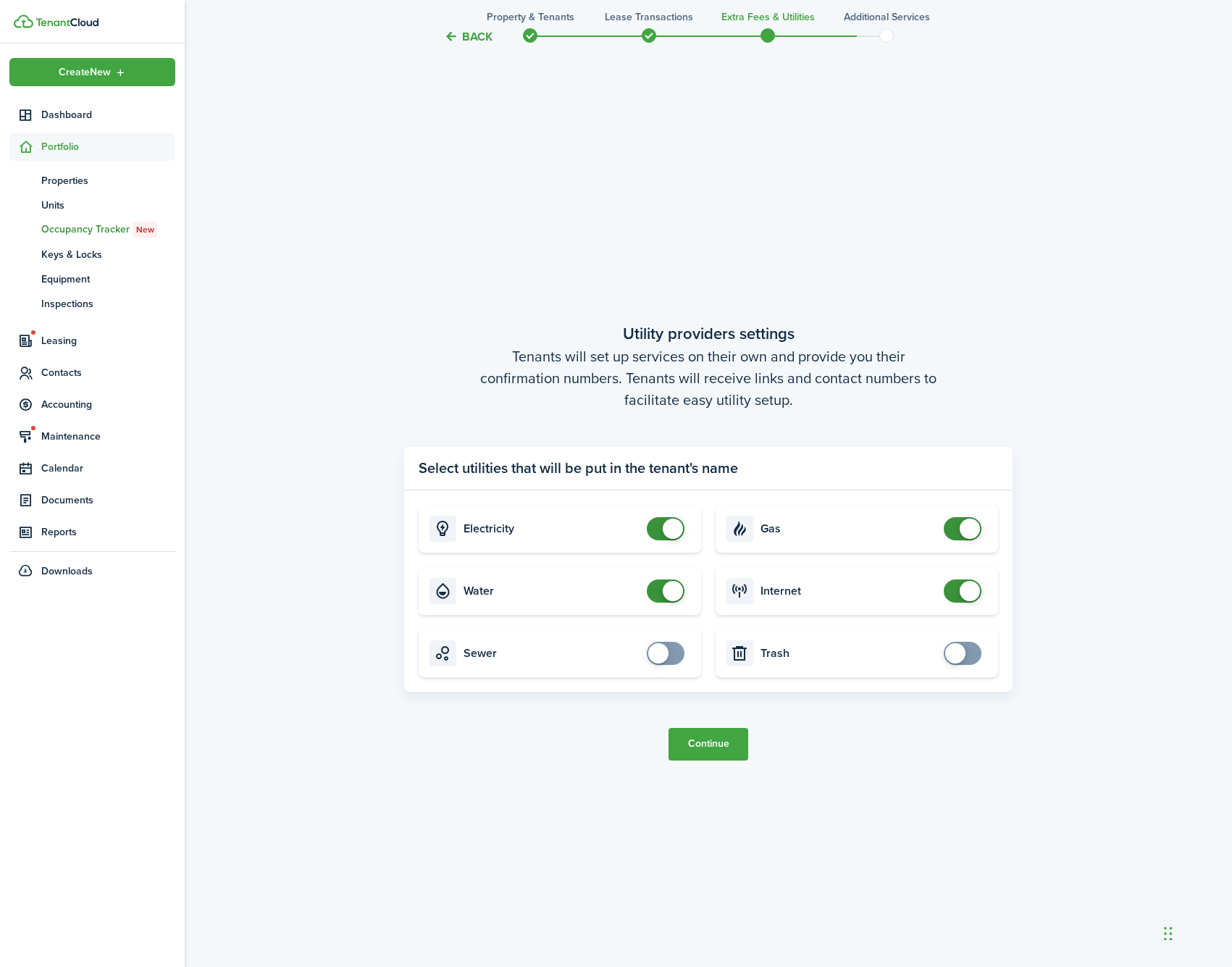
checkbox input "false"
click at [664, 525] on span at bounding box center [672, 528] width 20 height 20
checkbox input "false"
click at [671, 594] on span at bounding box center [672, 591] width 20 height 20
checkbox input "false"
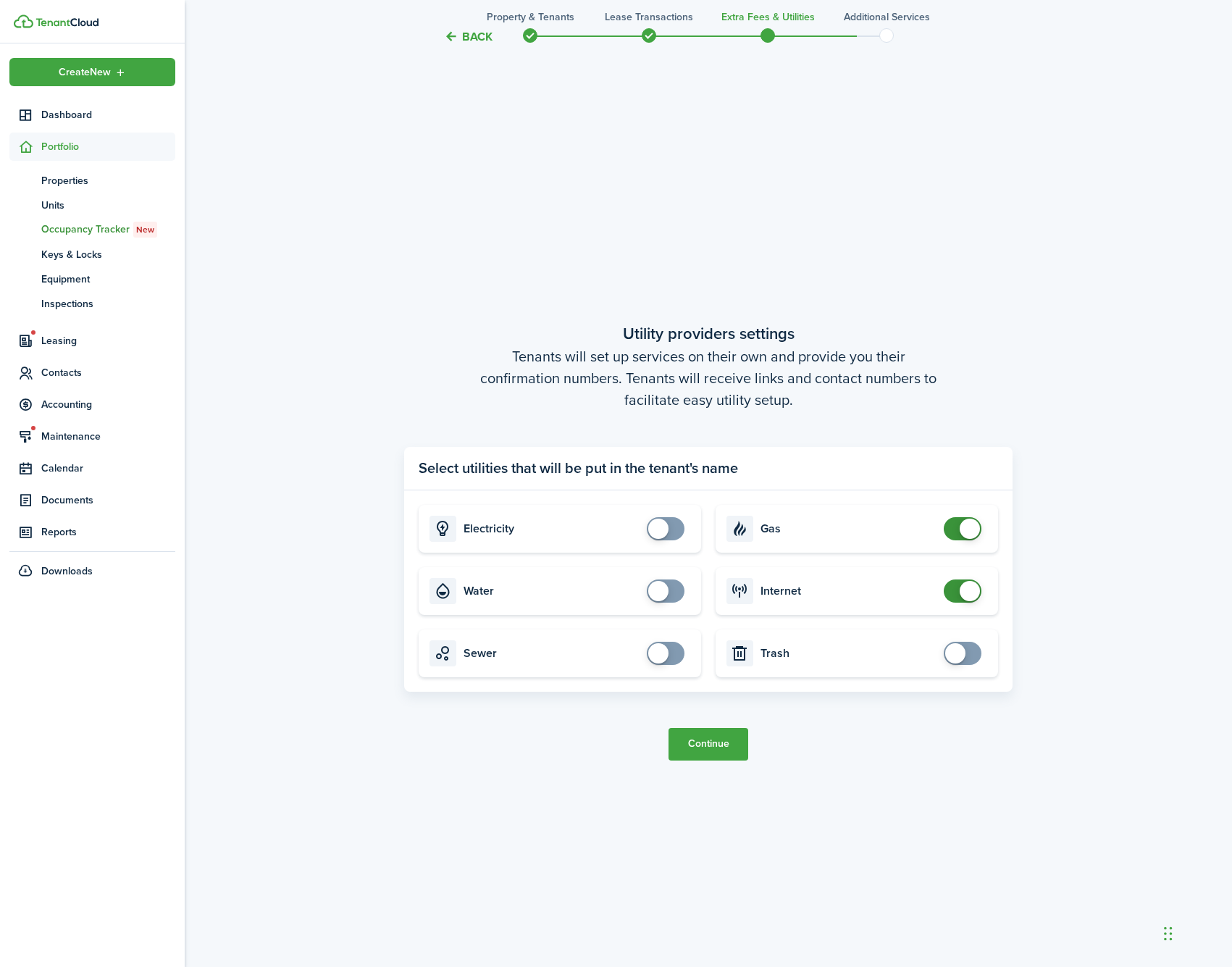
click at [961, 532] on span at bounding box center [970, 528] width 20 height 20
checkbox input "false"
click at [970, 590] on span at bounding box center [970, 591] width 20 height 20
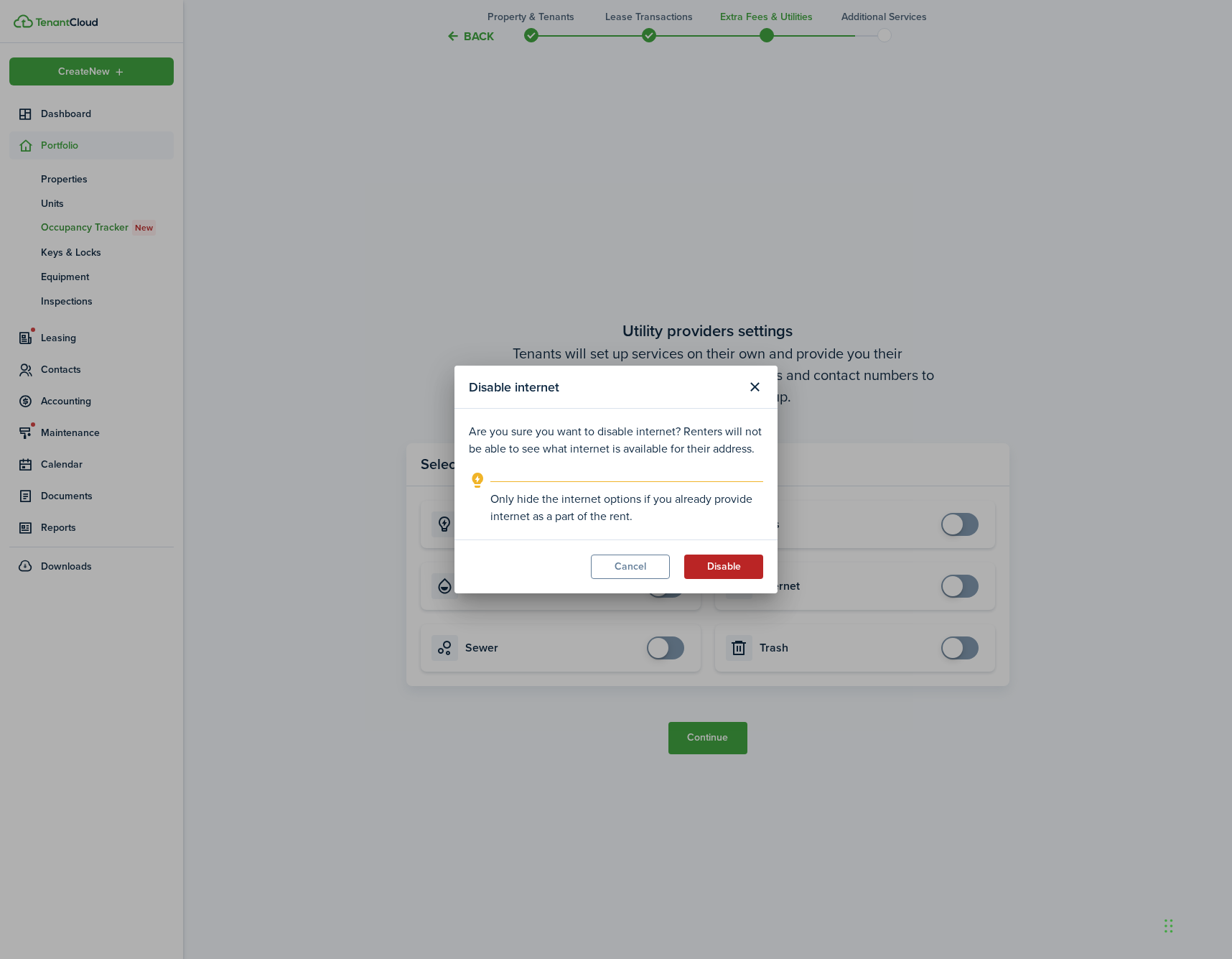
click at [726, 564] on button "Disable" at bounding box center [724, 566] width 79 height 24
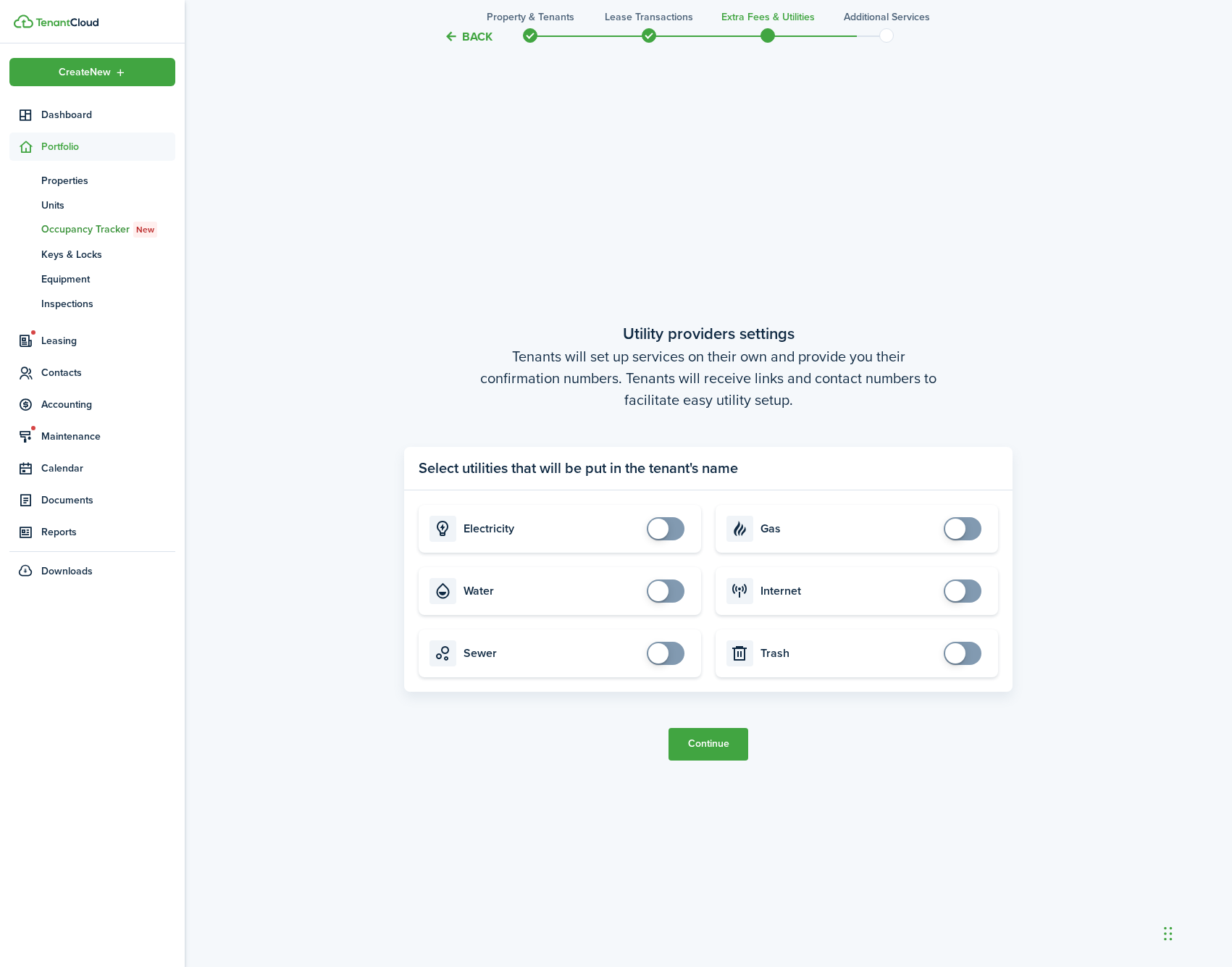
click at [712, 752] on button "Continue" at bounding box center [708, 744] width 80 height 33
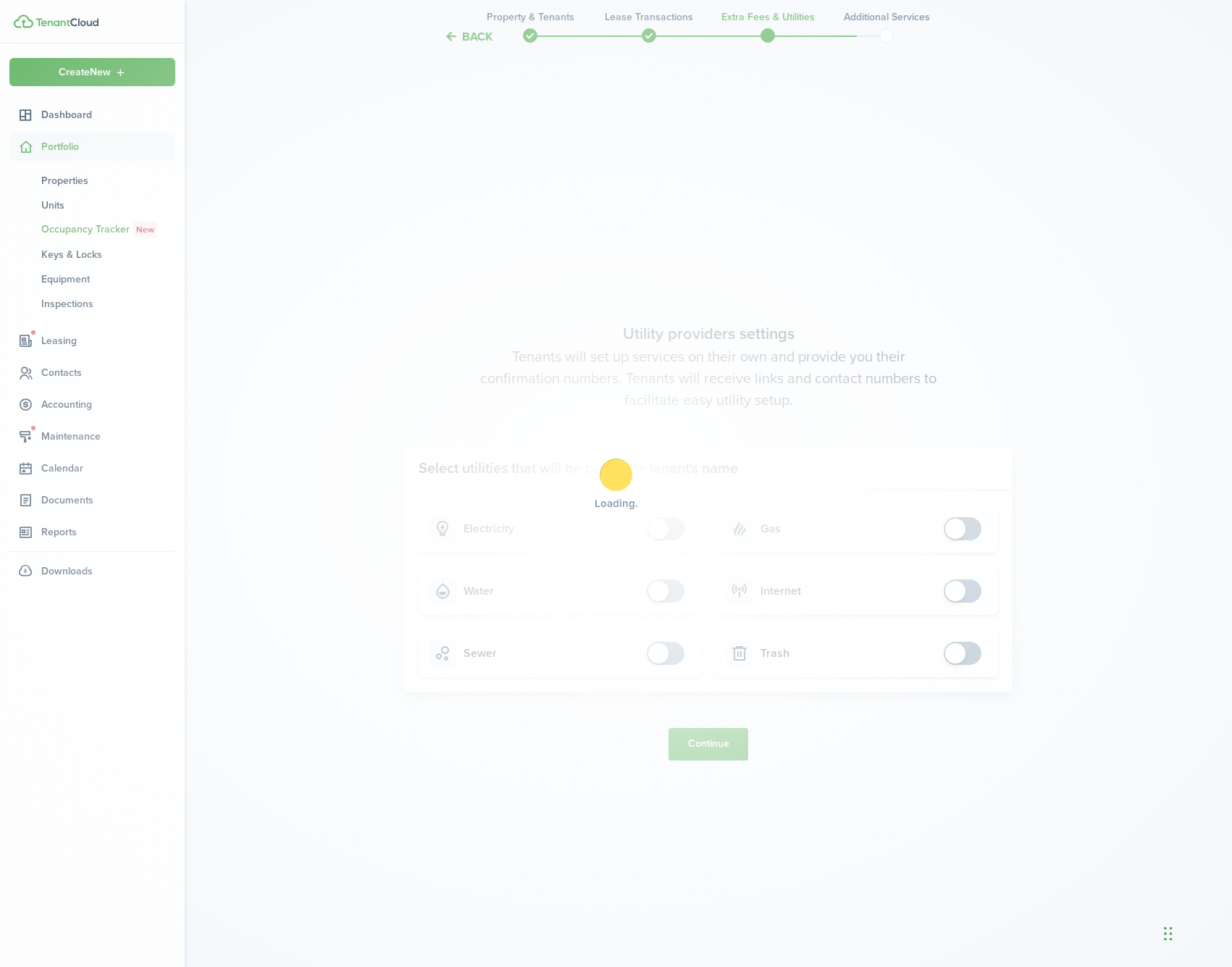
scroll to position [0, 0]
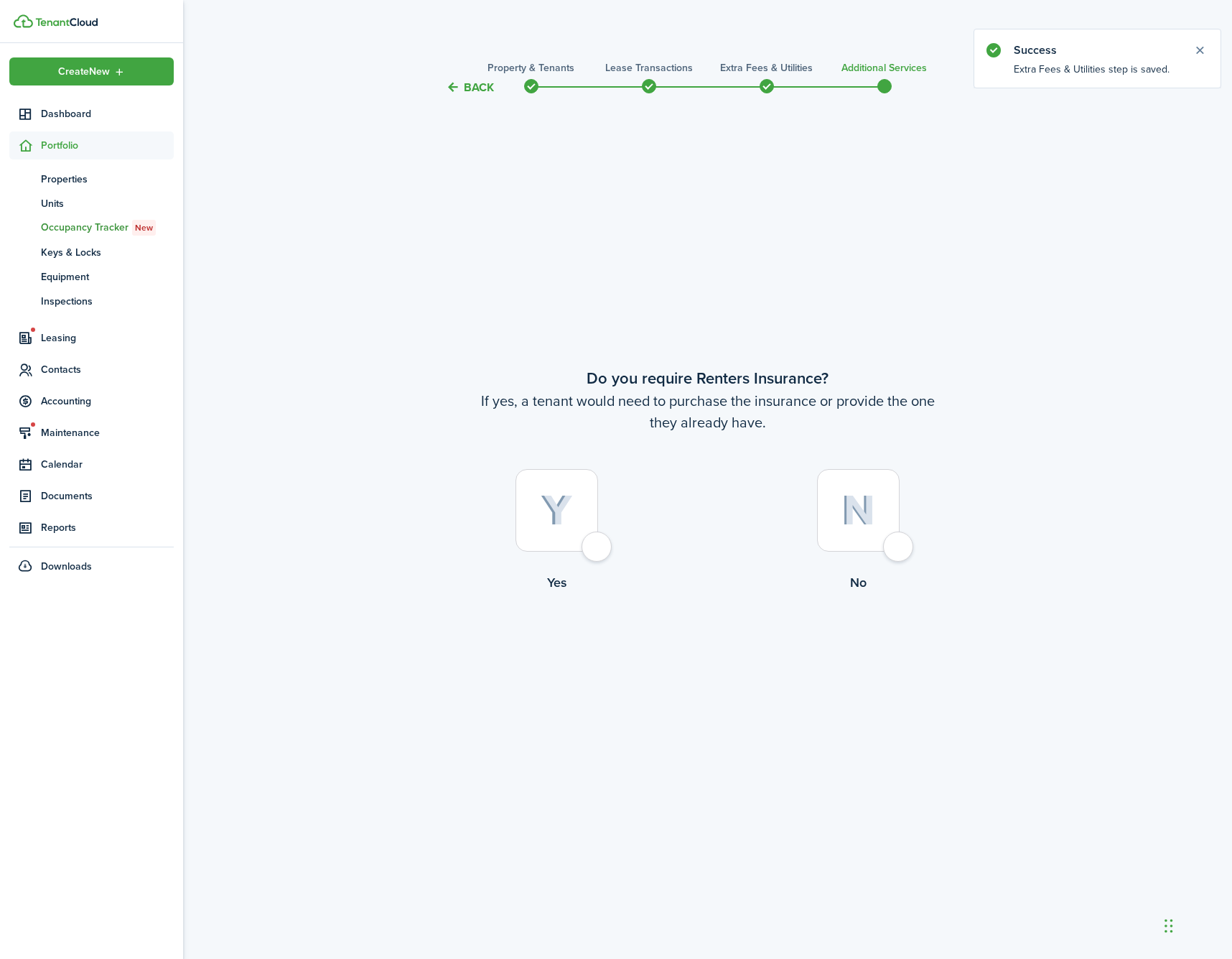
click at [861, 519] on img at bounding box center [859, 510] width 34 height 31
radio input "true"
click at [713, 661] on button "Complete move in" at bounding box center [708, 652] width 106 height 32
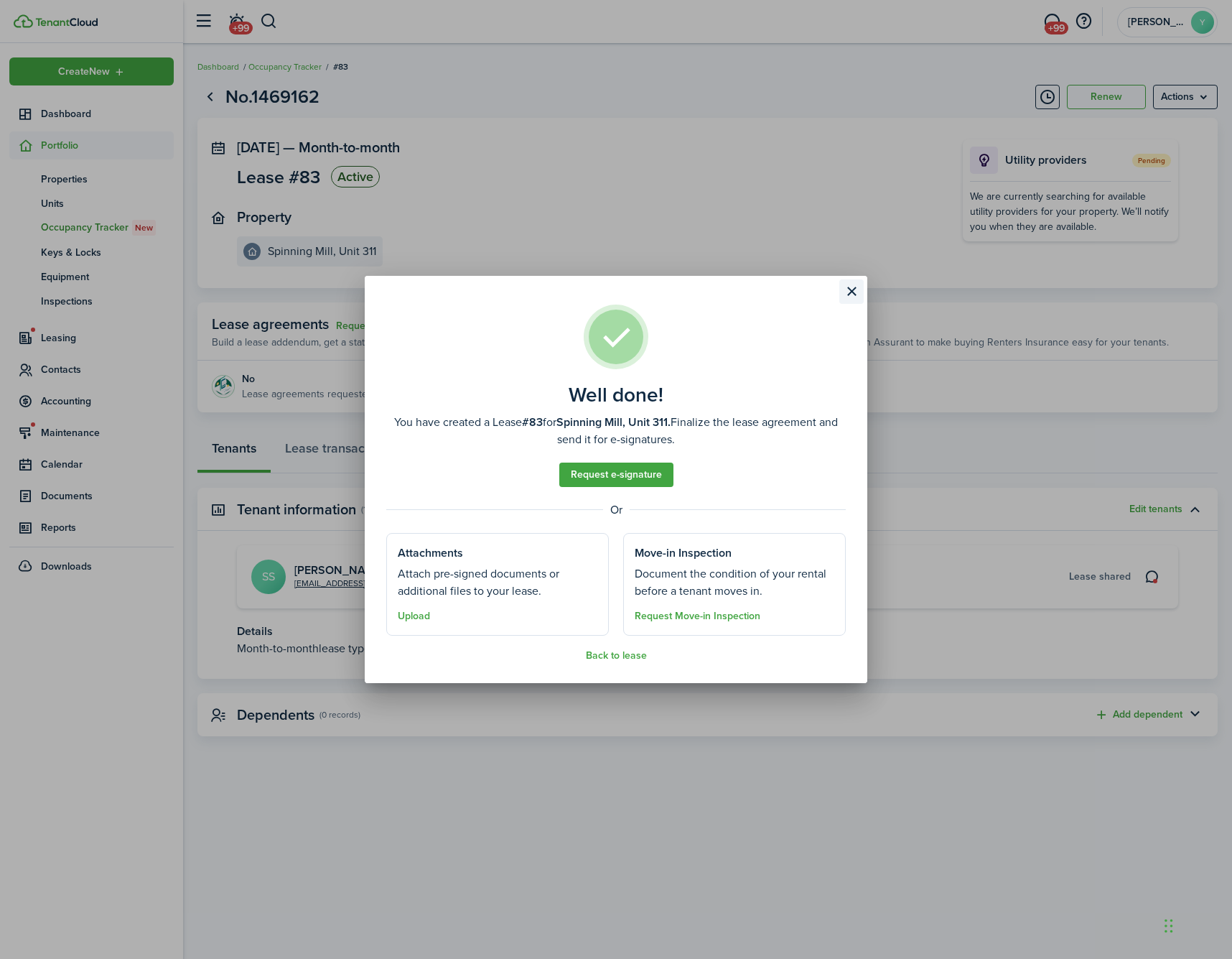
click at [849, 289] on button "Close modal" at bounding box center [851, 292] width 24 height 24
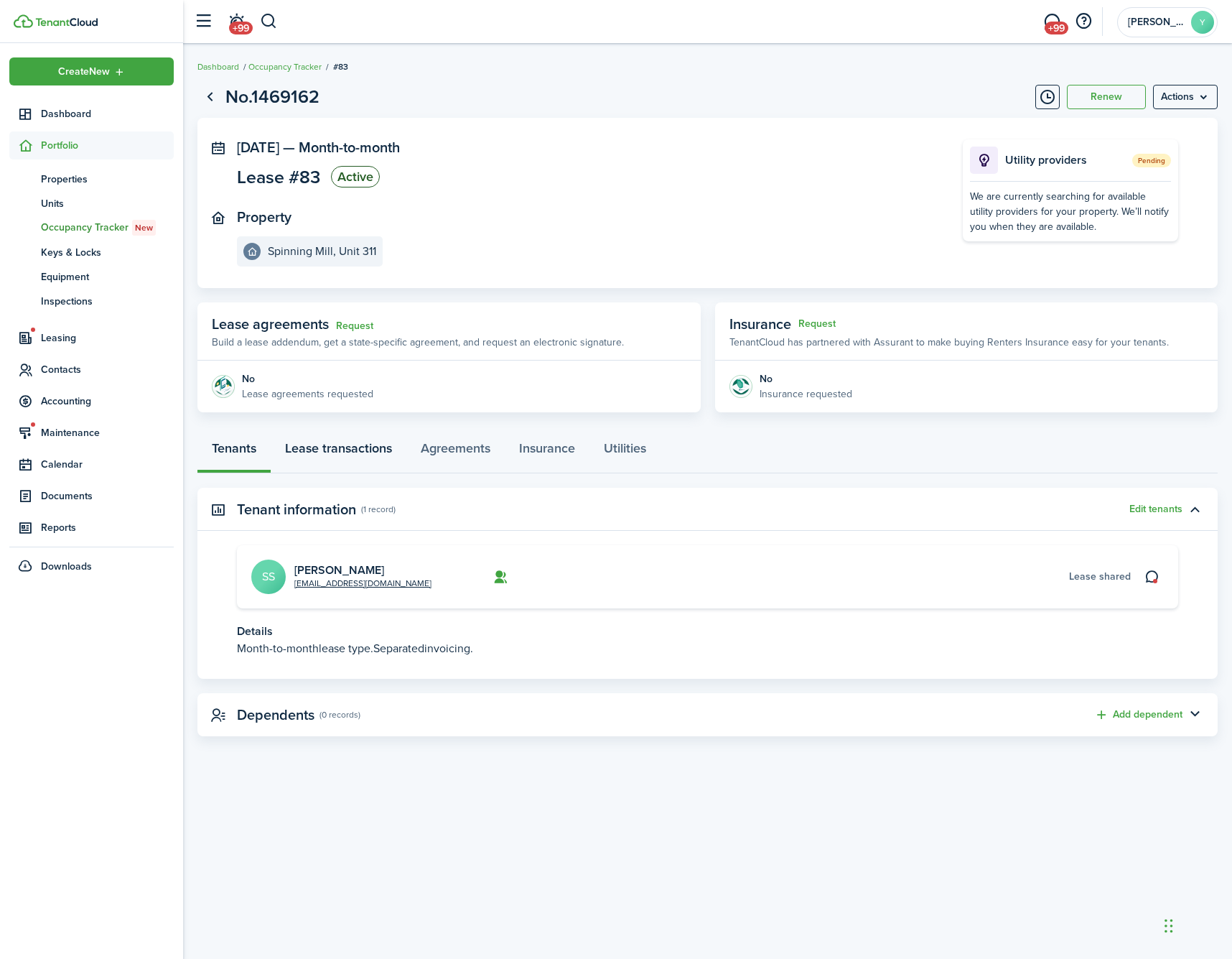
click at [335, 448] on link "Lease transactions" at bounding box center [338, 451] width 136 height 43
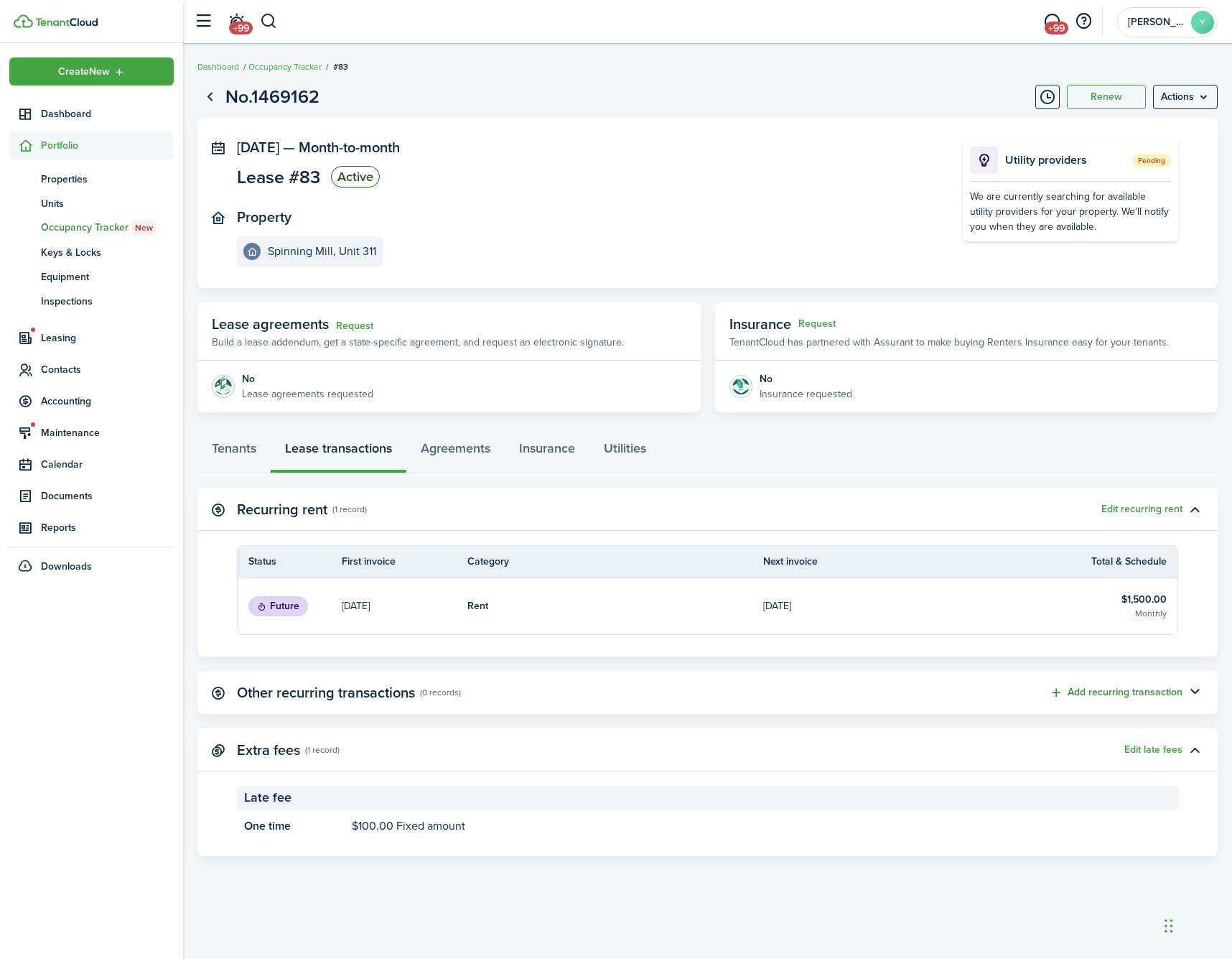
click at [1156, 692] on button "Add recurring transaction" at bounding box center [1116, 692] width 133 height 16
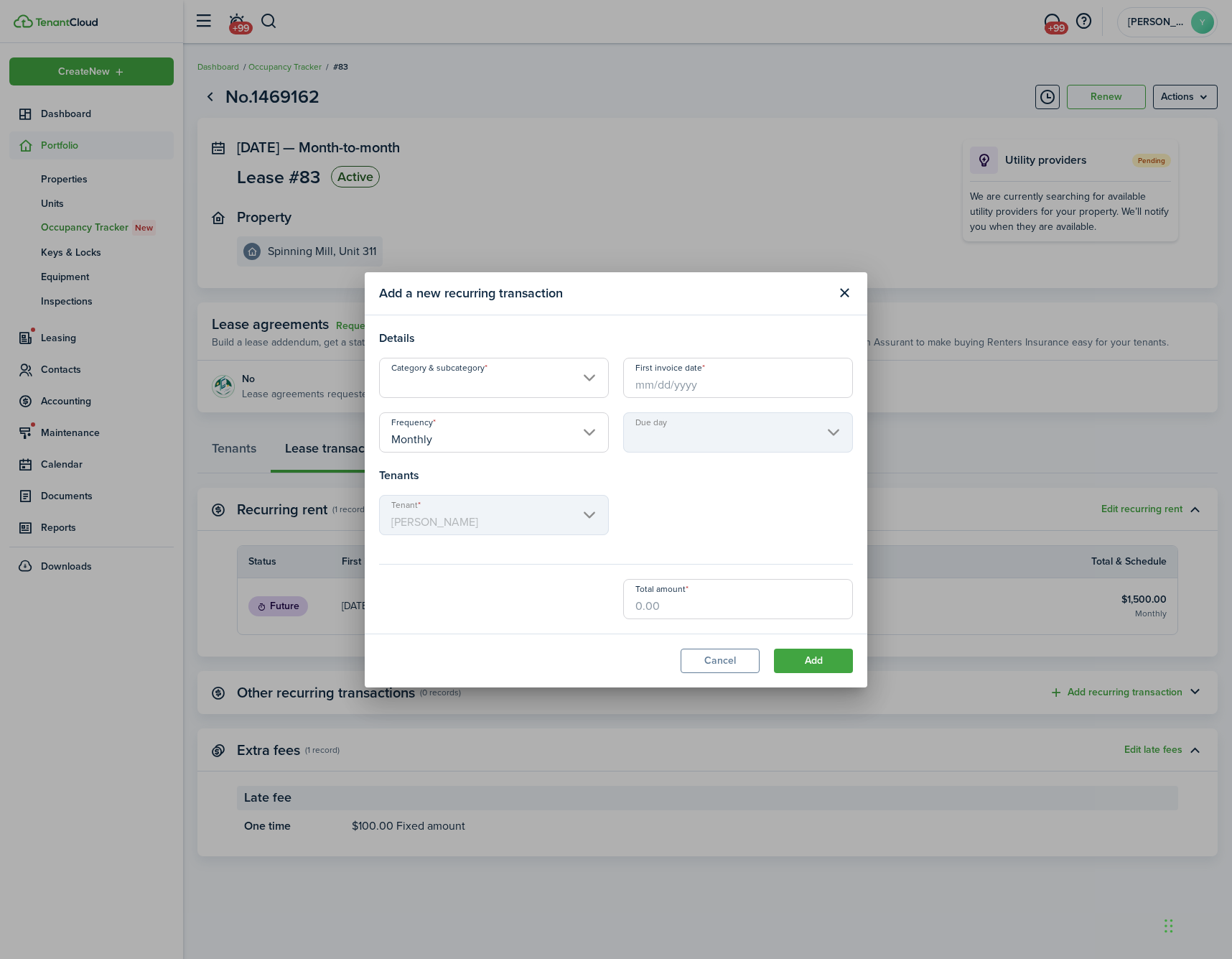
click at [551, 380] on input "Category & subcategory" at bounding box center [494, 378] width 229 height 40
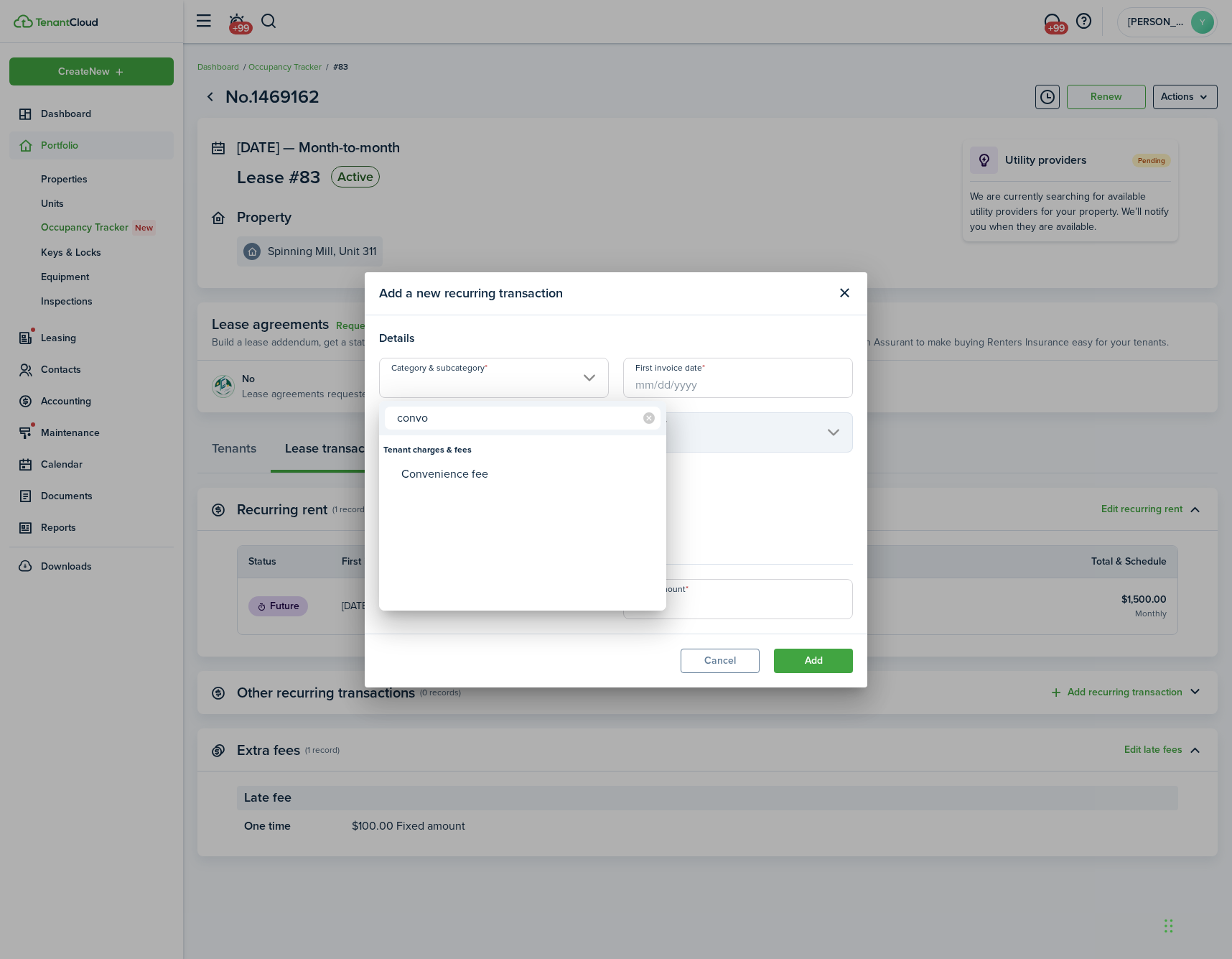
type input "convo"
drag, startPoint x: 551, startPoint y: 380, endPoint x: 532, endPoint y: 480, distance: 101.8
click at [532, 480] on div "Convenience fee" at bounding box center [528, 474] width 254 height 24
type input "Tenant charges & fees / Convenience fee"
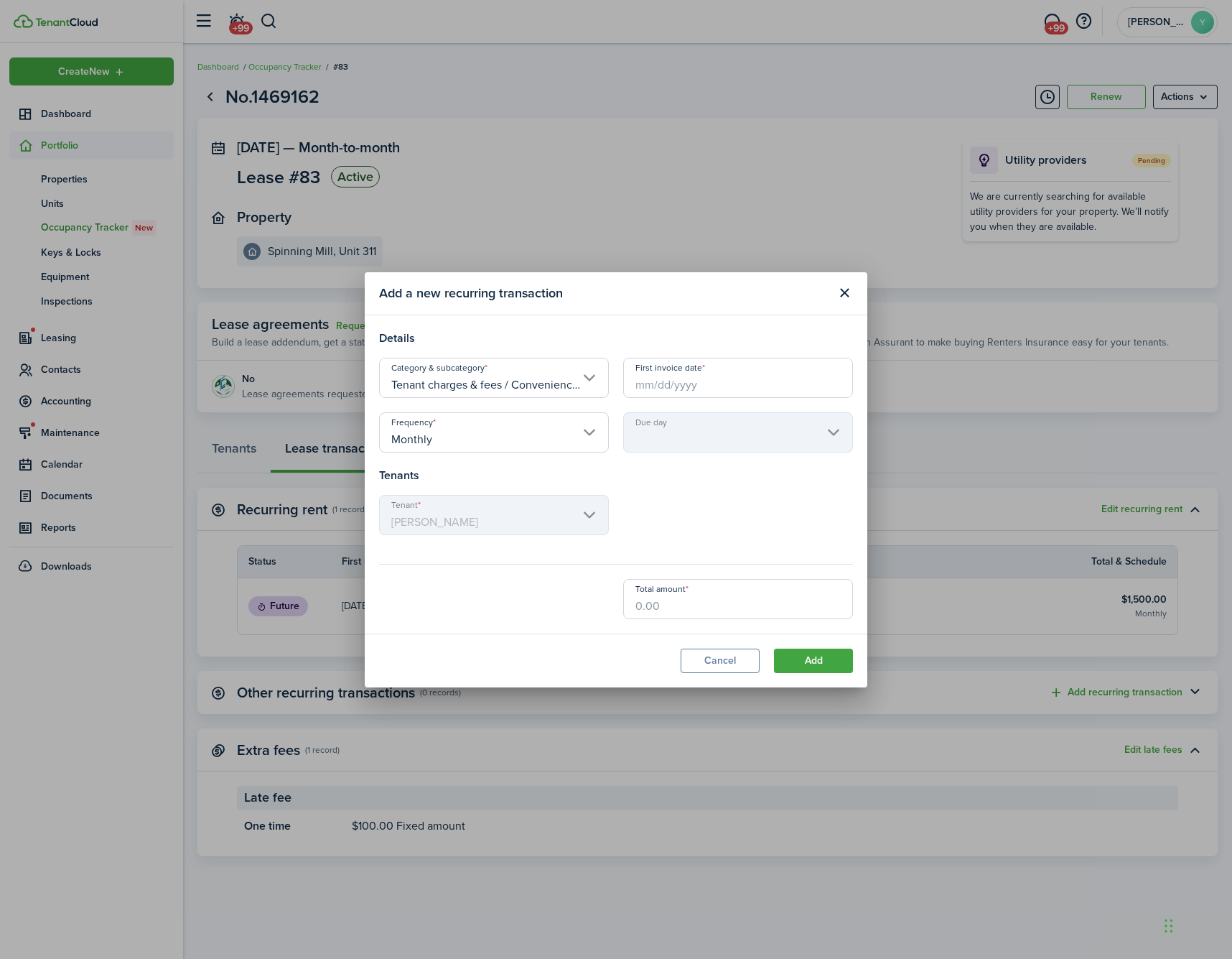
click at [698, 381] on input "First invoice date" at bounding box center [738, 378] width 229 height 40
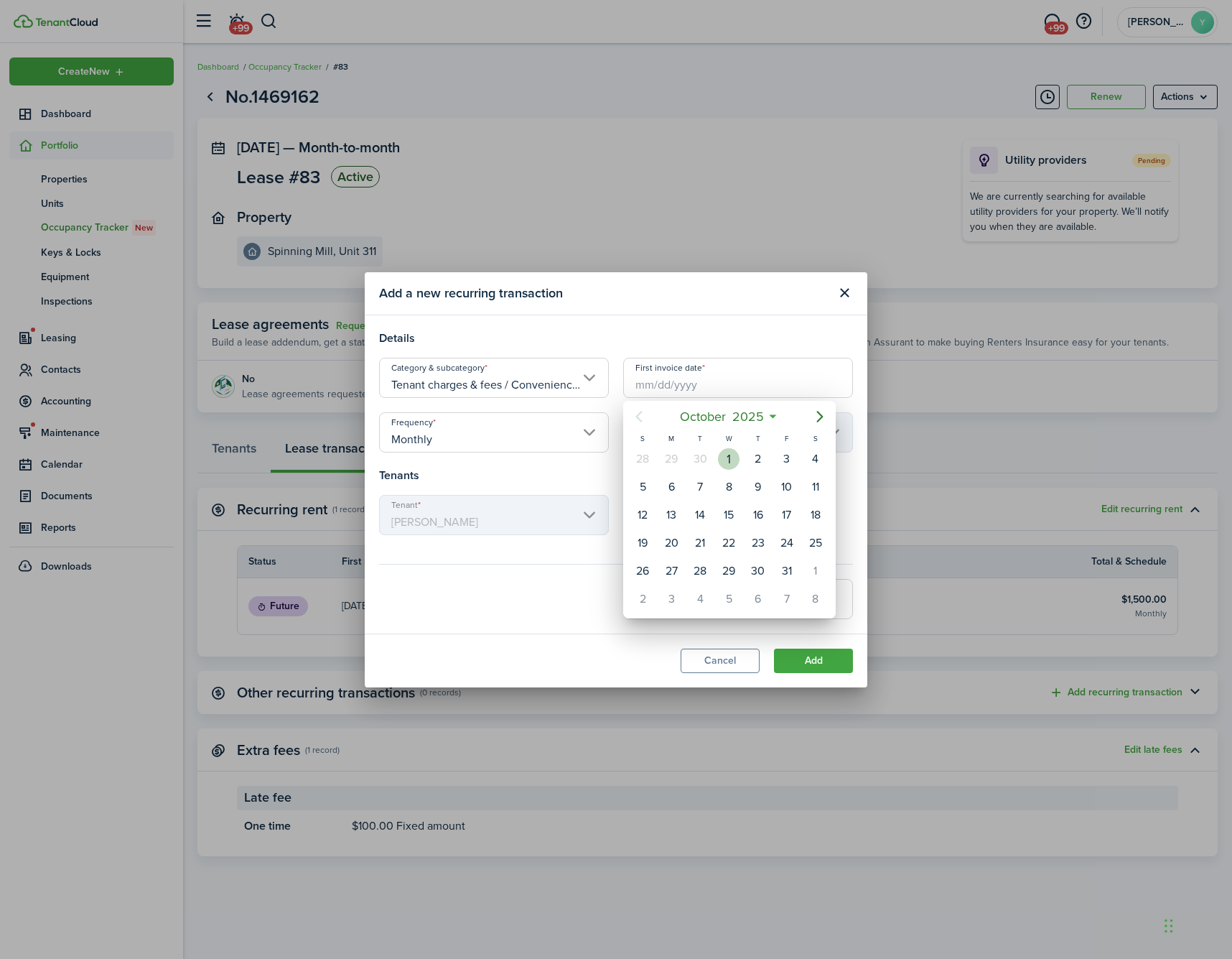
click at [725, 461] on div "1" at bounding box center [729, 459] width 22 height 22
type input "[DATE]"
type input "1st"
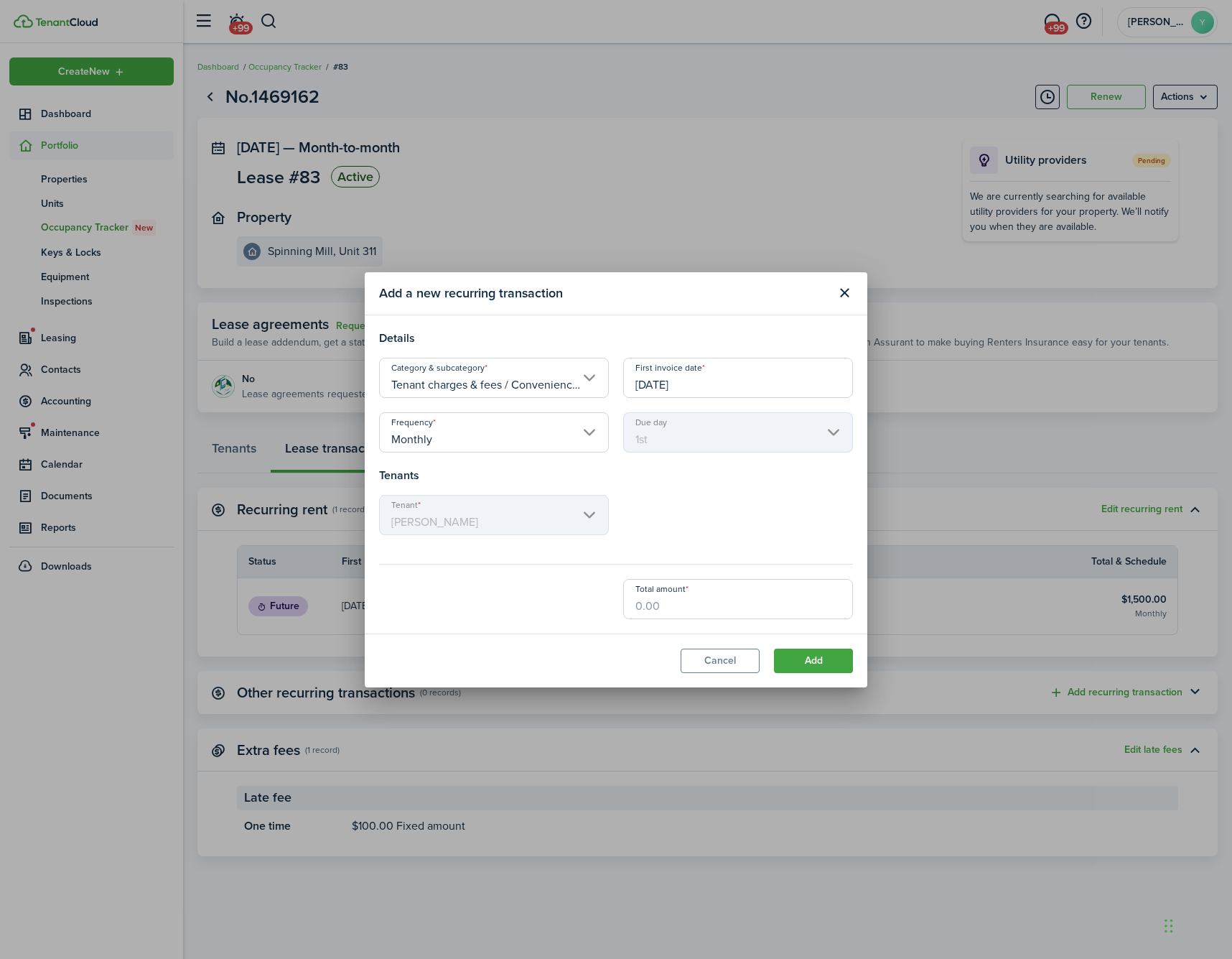
click at [761, 605] on input "Total amount" at bounding box center [738, 599] width 229 height 40
type input "$175.00"
click at [822, 656] on button "Add" at bounding box center [814, 661] width 79 height 24
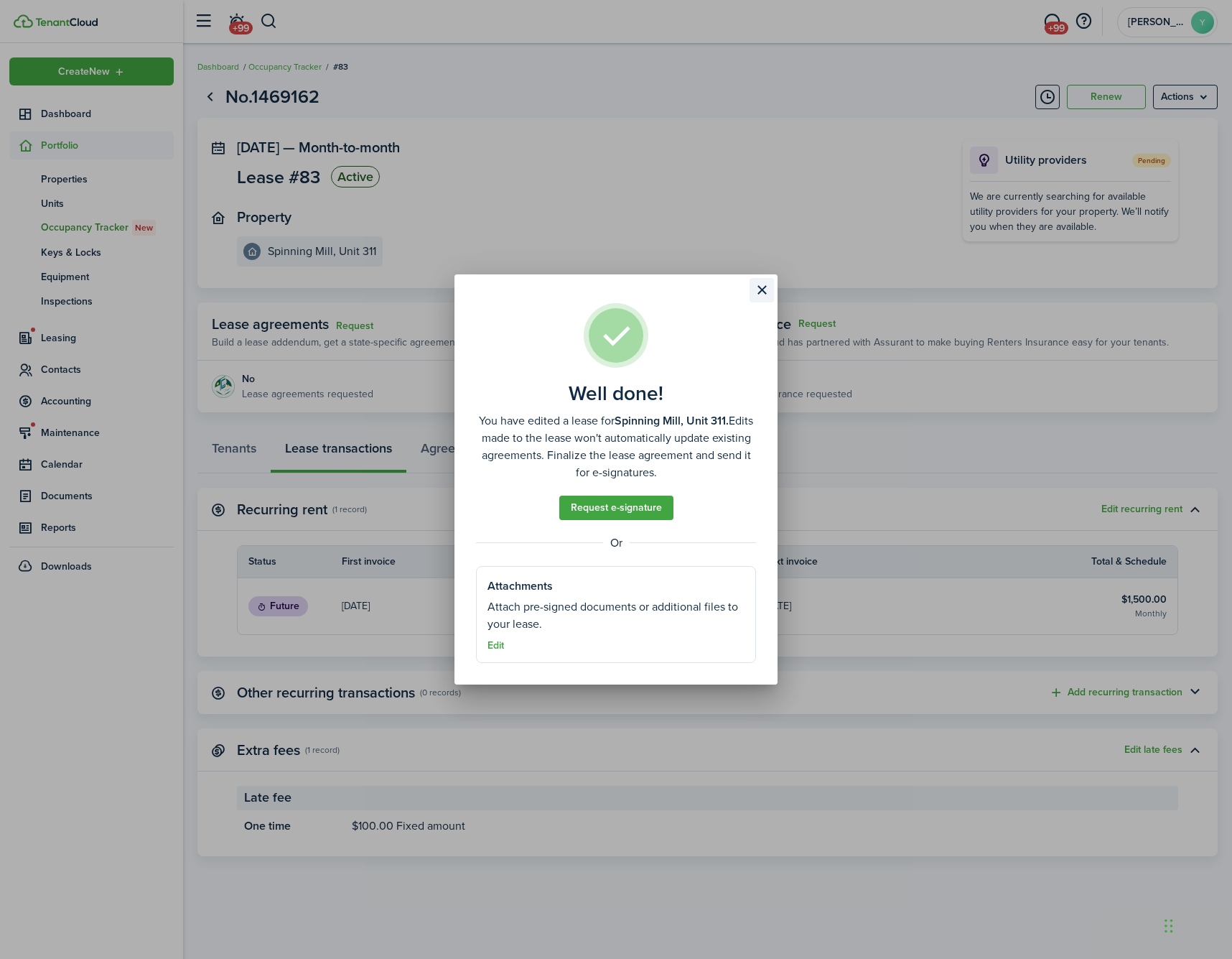
click at [763, 291] on button "Close modal" at bounding box center [762, 290] width 24 height 24
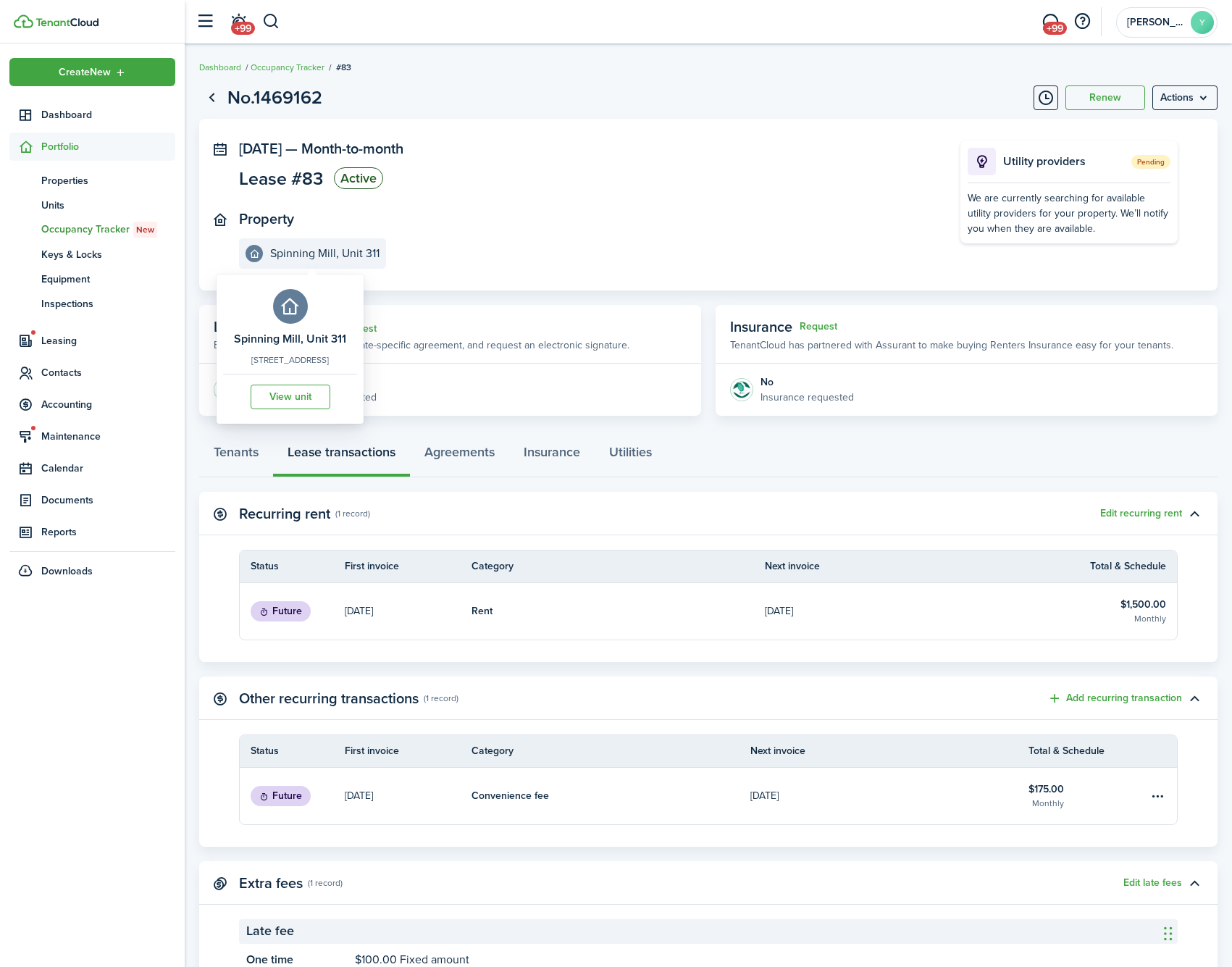
click at [315, 247] on e-details-info-title "Spinning Mill, Unit 311" at bounding box center [325, 253] width 109 height 13
click at [266, 253] on e-details-info-label "Spinning Mill, Unit 311" at bounding box center [312, 253] width 147 height 30
click at [314, 398] on link "View unit" at bounding box center [291, 397] width 80 height 24
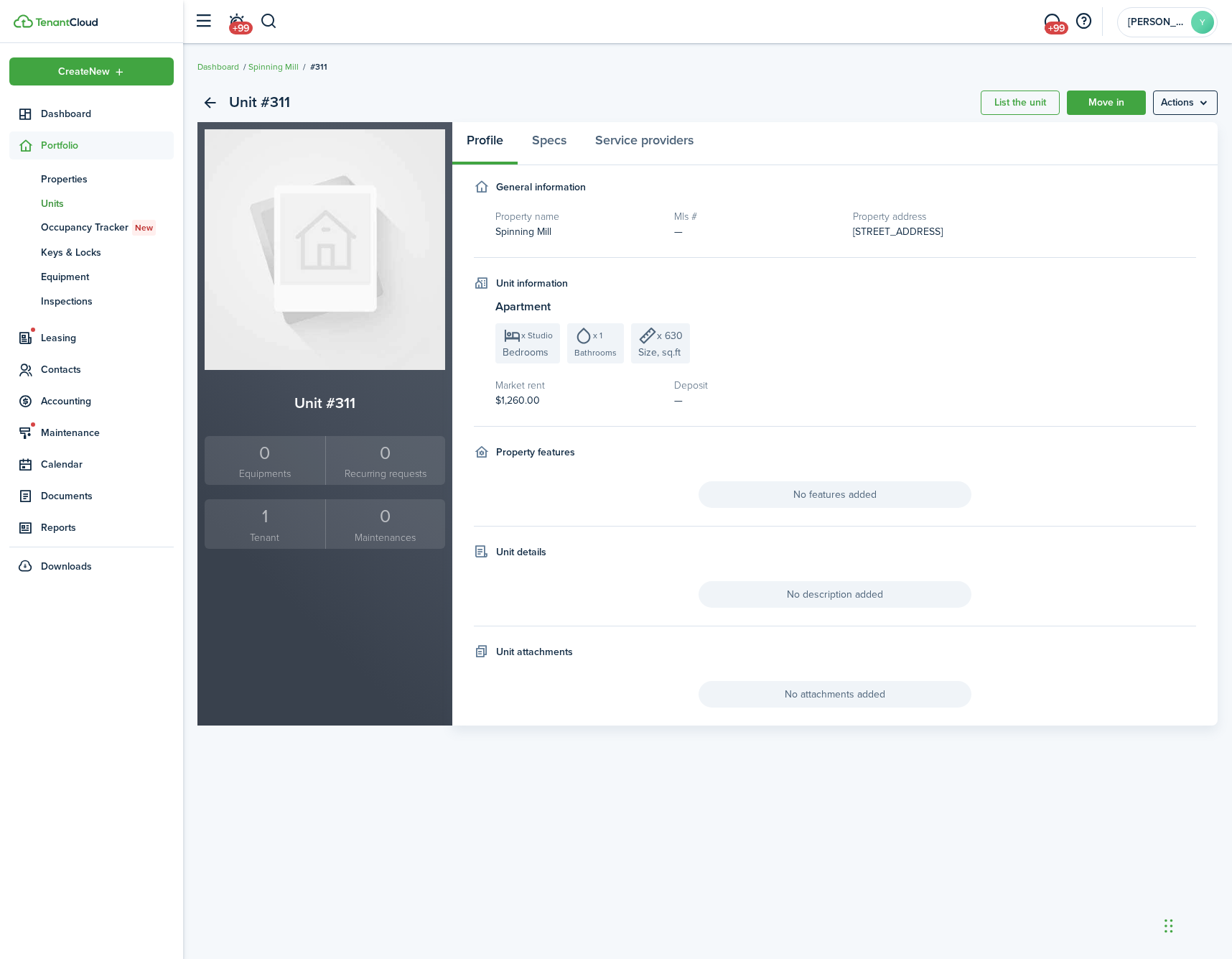
click at [275, 515] on div "1" at bounding box center [265, 516] width 113 height 27
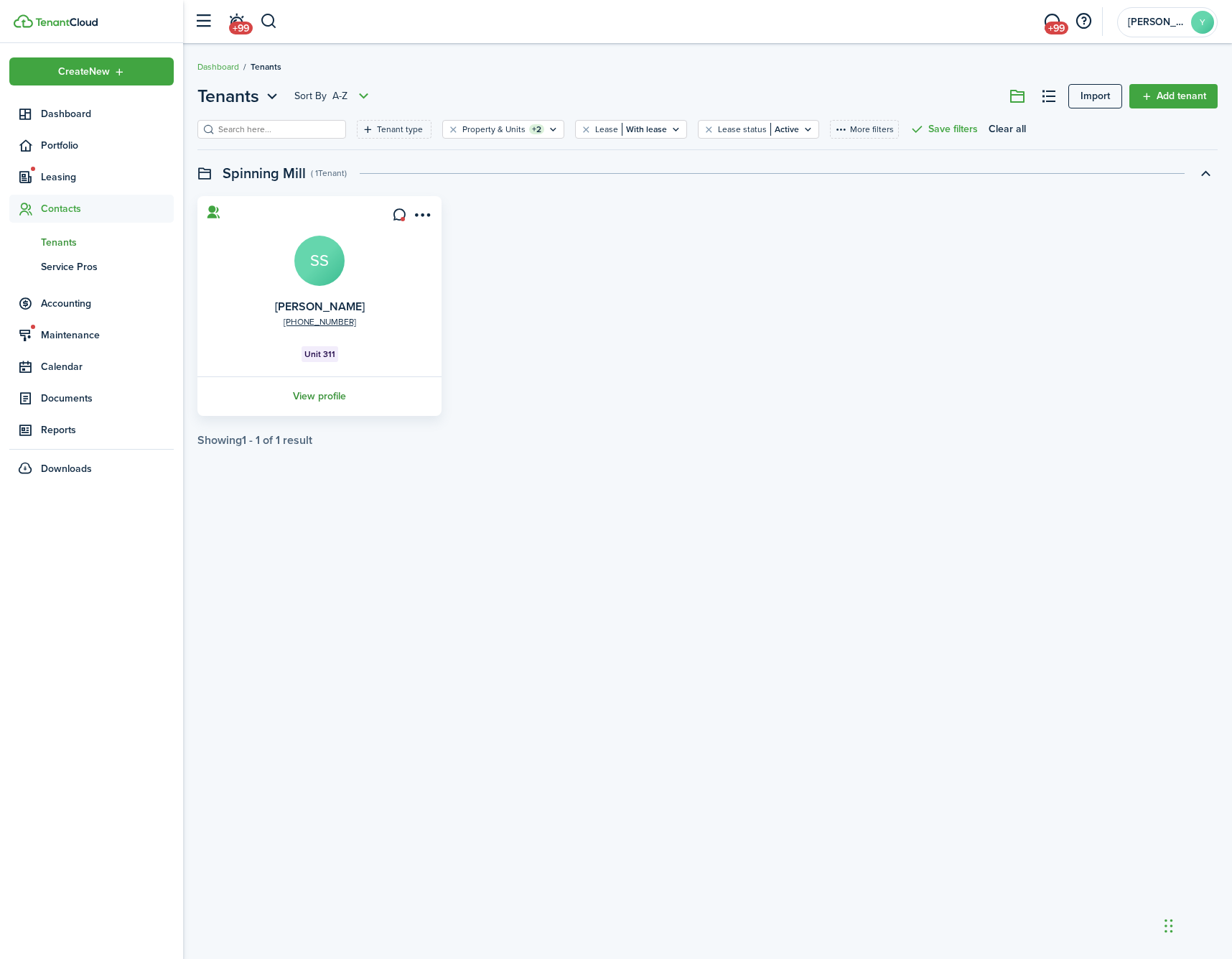
click at [357, 391] on link "View profile" at bounding box center [320, 396] width 249 height 40
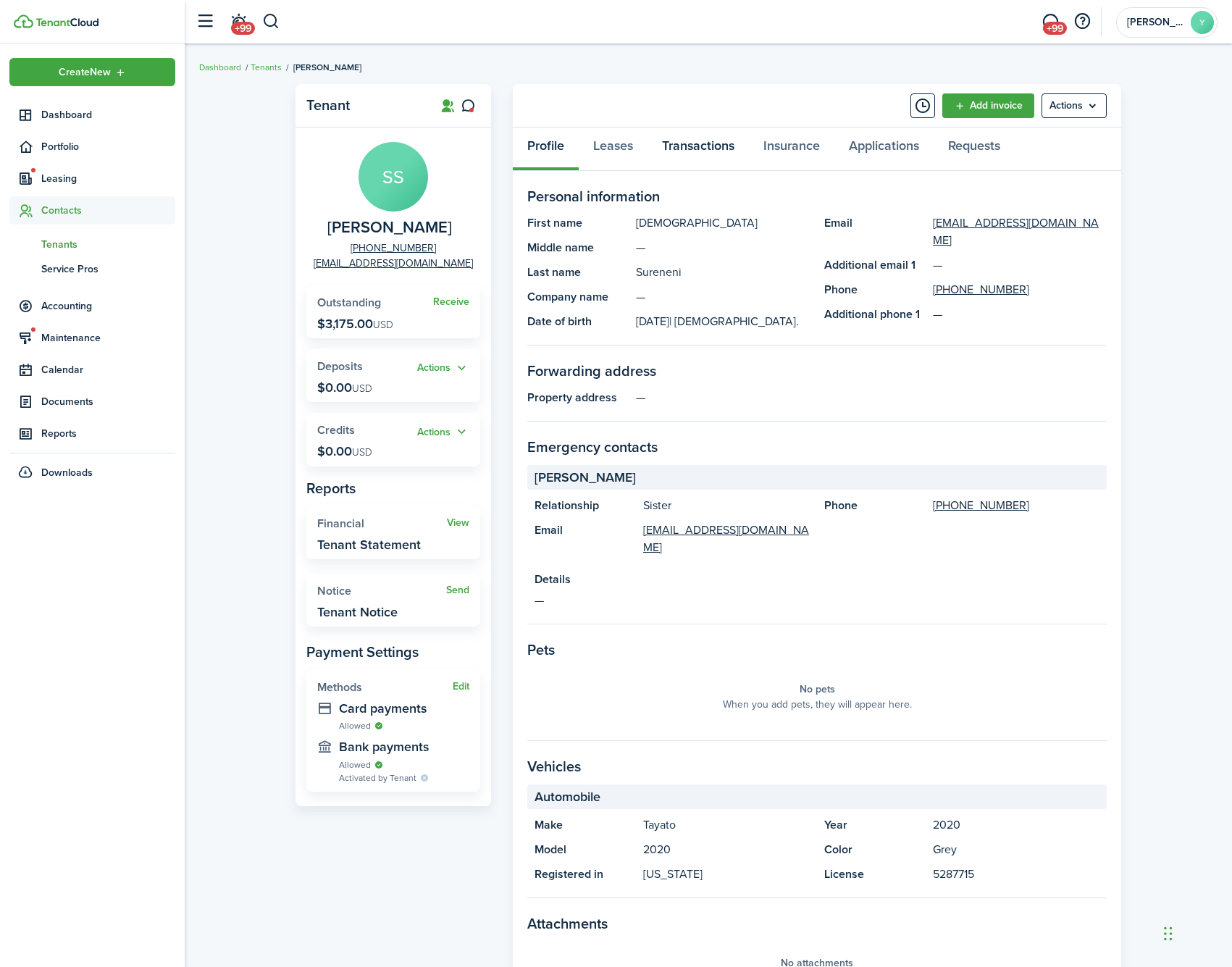
click at [687, 138] on link "Transactions" at bounding box center [698, 148] width 101 height 43
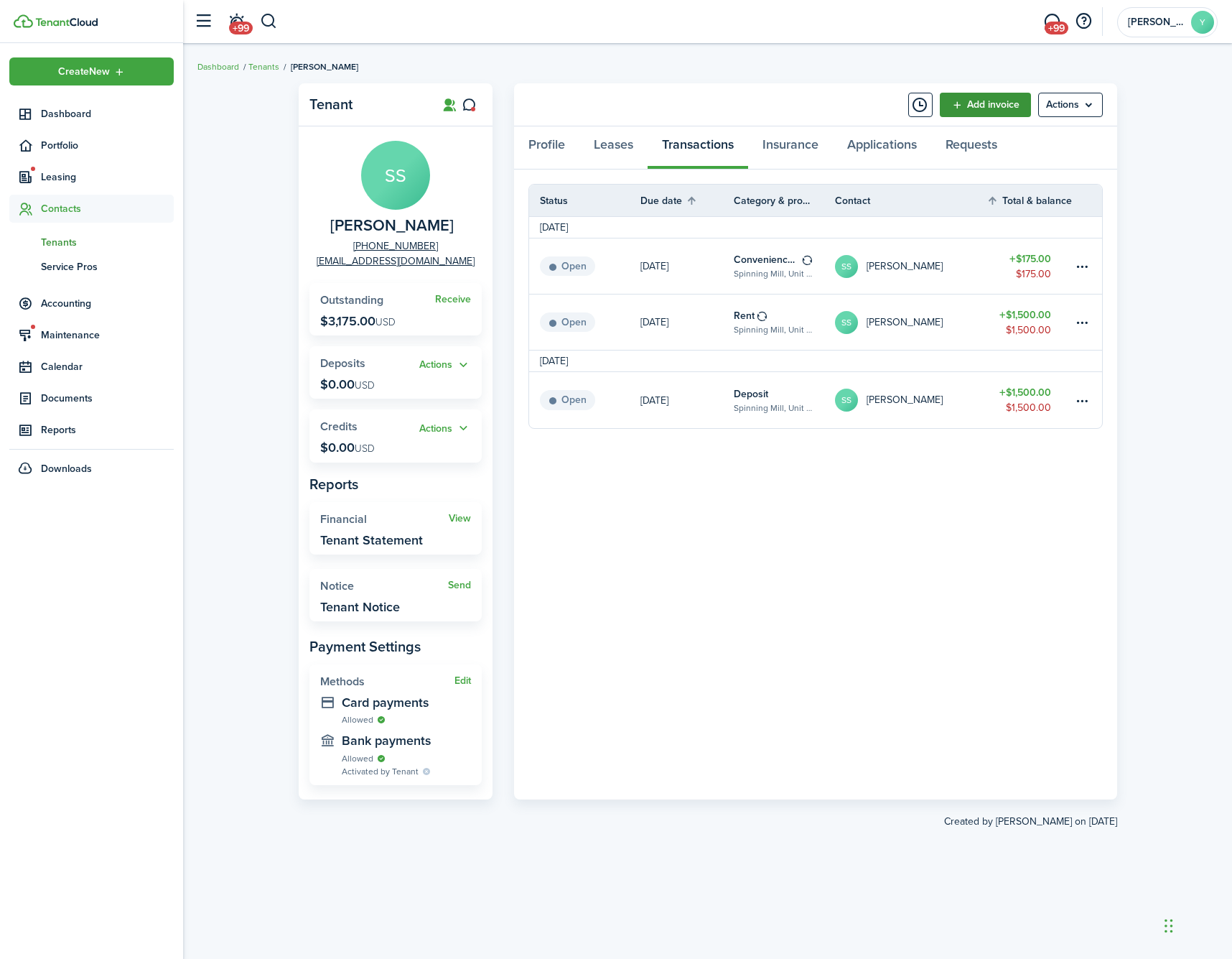
click at [974, 106] on link "Add invoice" at bounding box center [985, 105] width 91 height 24
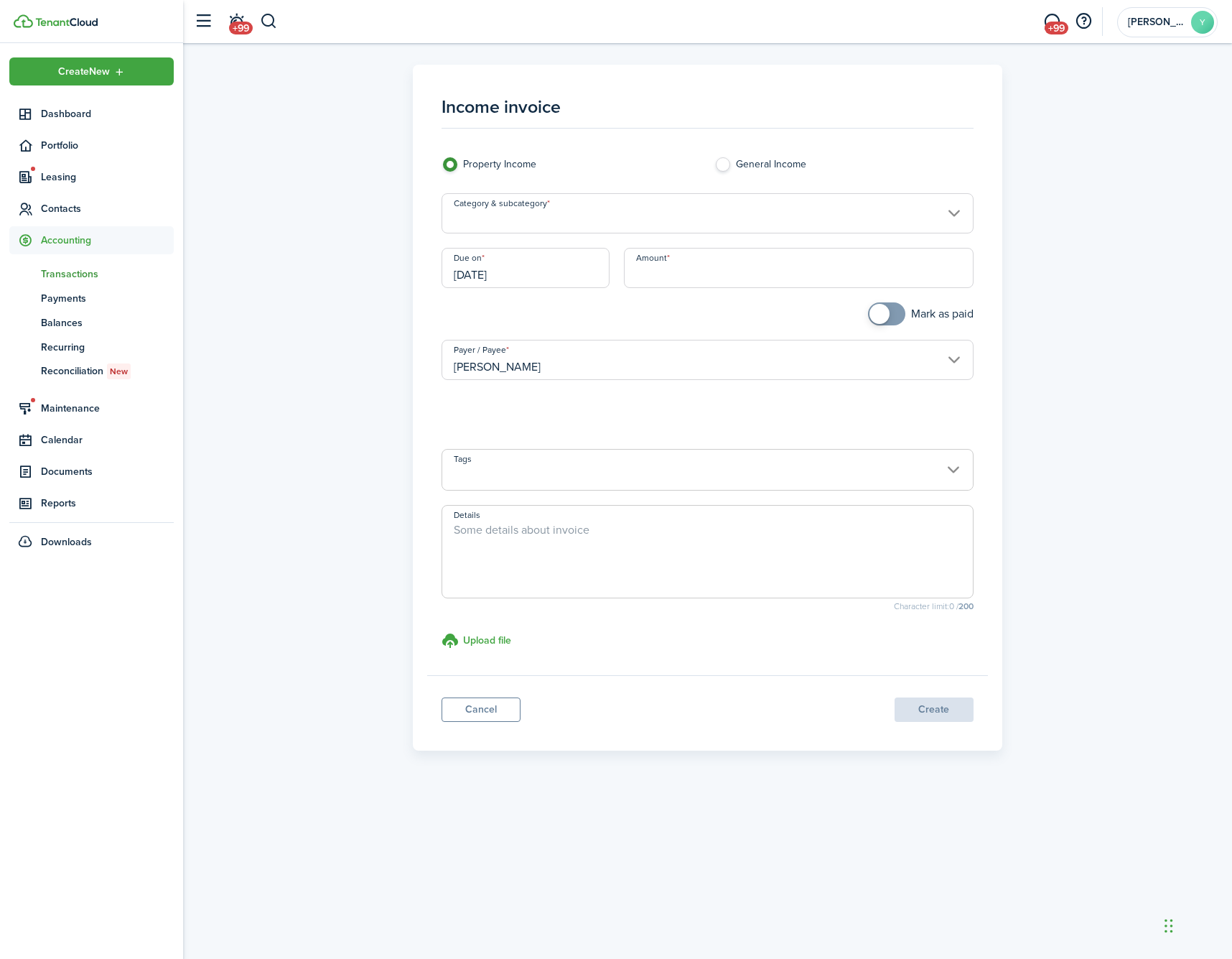
click at [788, 251] on input "Amount" at bounding box center [798, 268] width 350 height 40
click at [771, 217] on input "Category & subcategory" at bounding box center [708, 213] width 532 height 40
type input "$500.00"
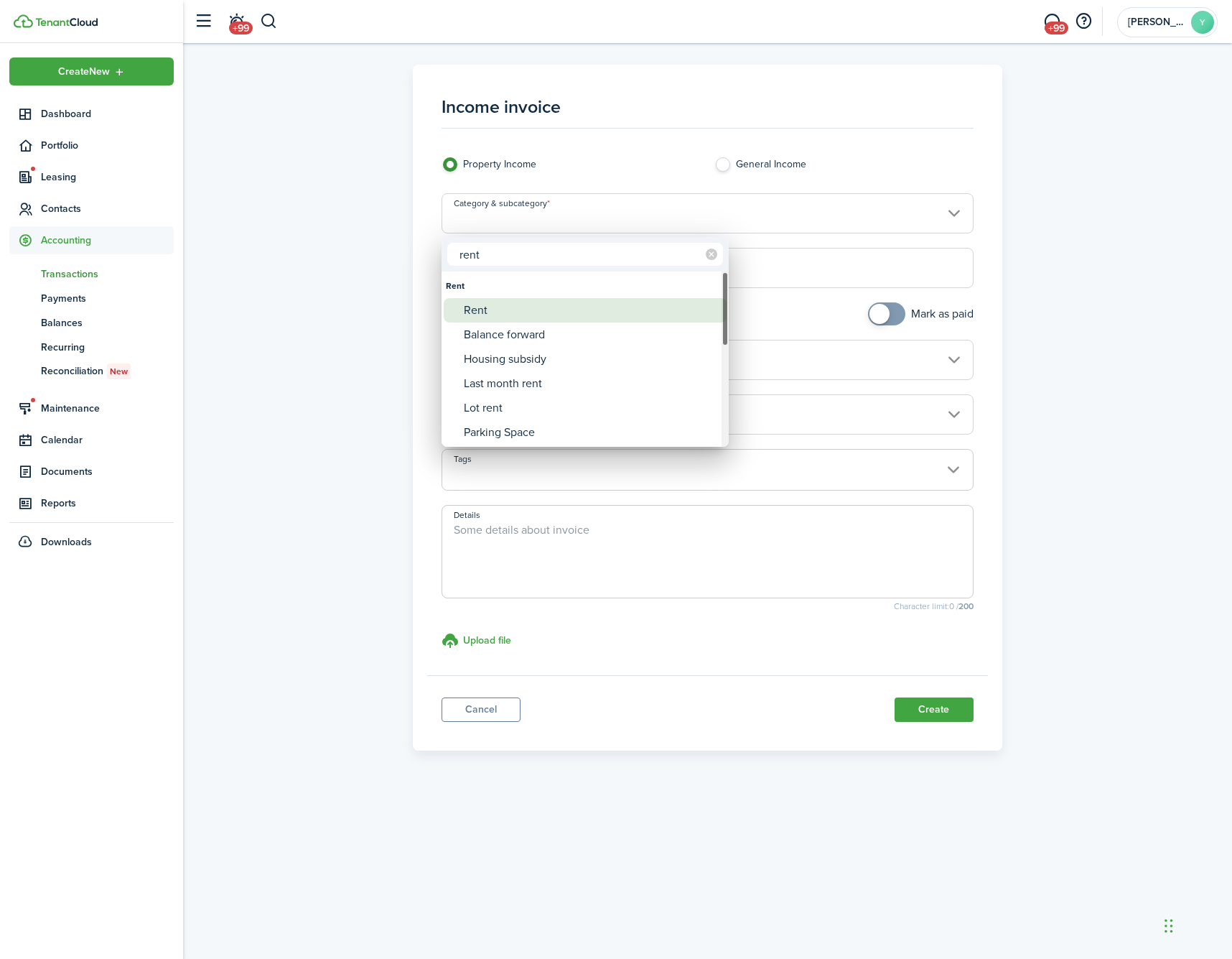
type input "rent"
click at [658, 318] on div "Rent" at bounding box center [591, 310] width 254 height 24
type input "Rent"
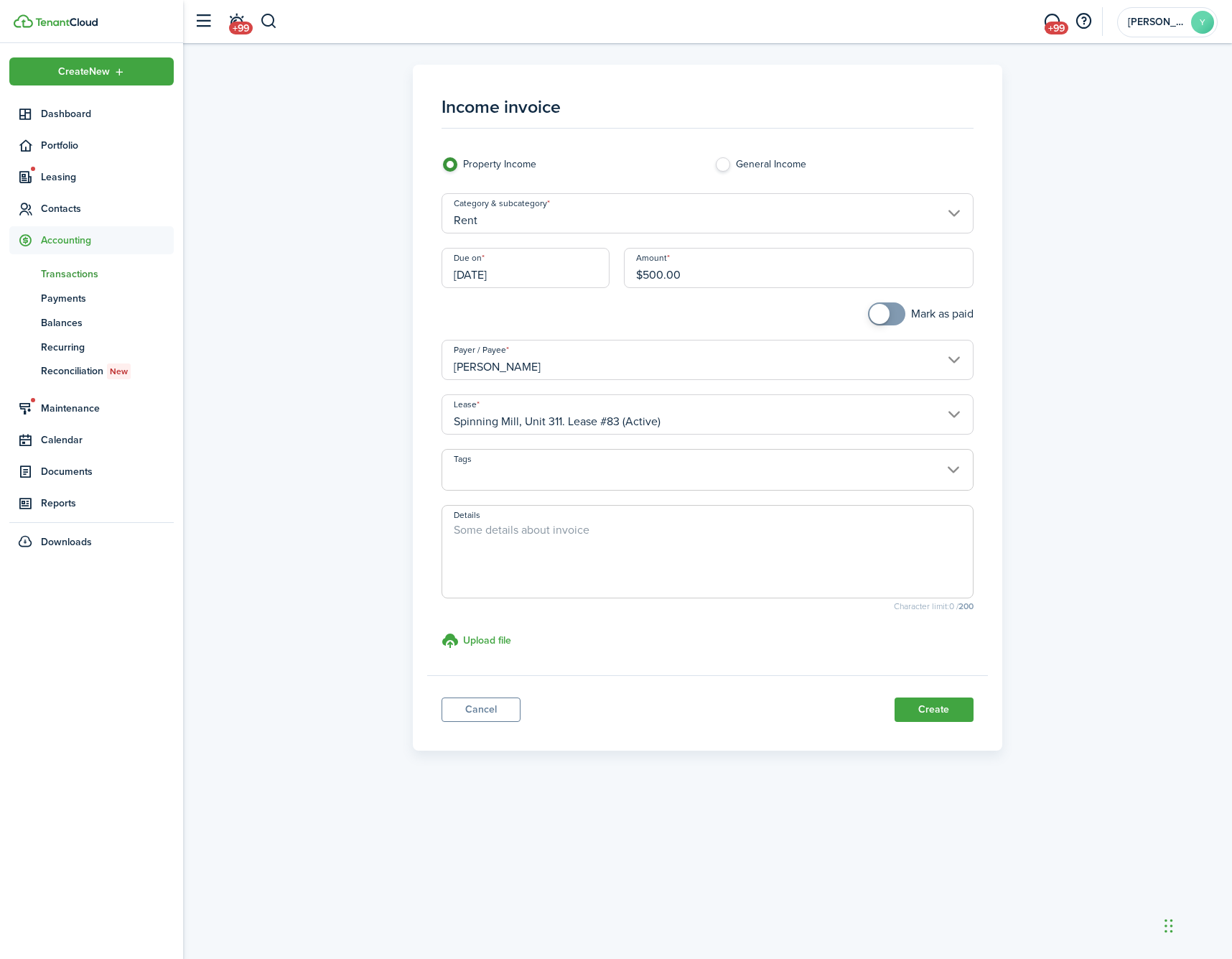
click at [771, 552] on textarea "Details" at bounding box center [708, 555] width 531 height 69
click at [641, 226] on input "Rent" at bounding box center [708, 213] width 532 height 40
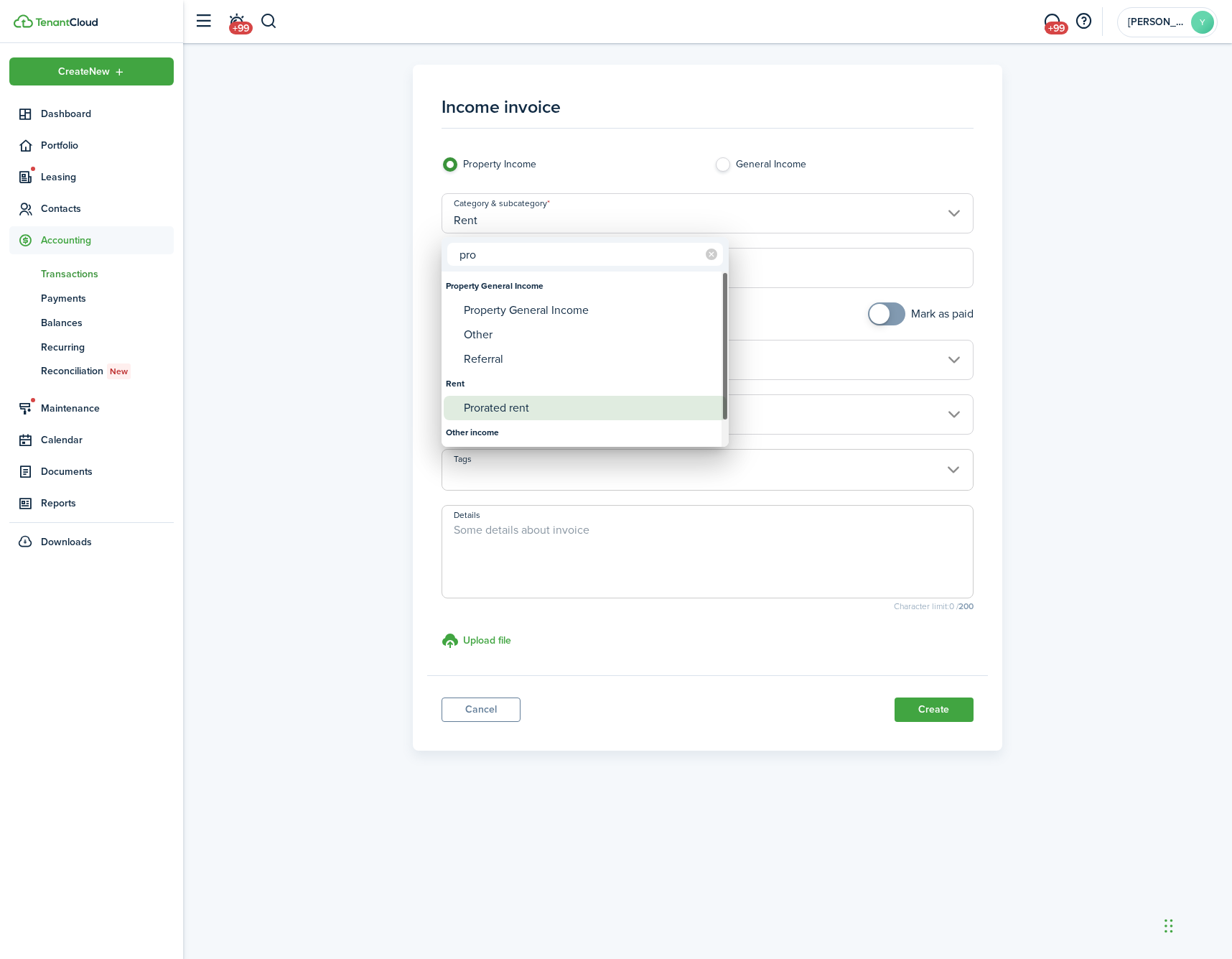
type input "pro"
click at [599, 403] on div "Prorated rent" at bounding box center [591, 408] width 254 height 24
type input "Rent / Prorated rent"
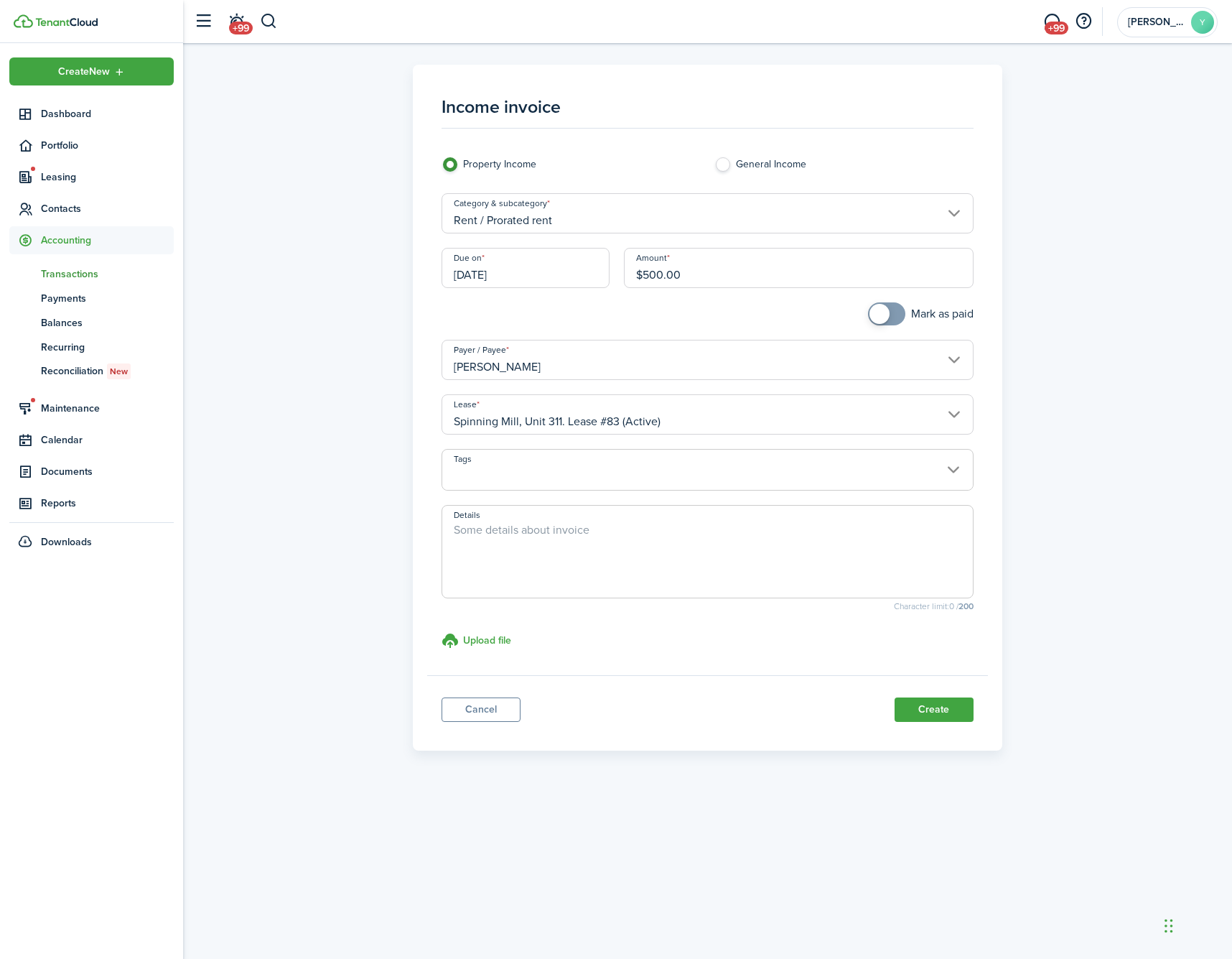
click at [578, 535] on textarea "Details" at bounding box center [708, 555] width 531 height 69
type textarea "Prorated Rent"
click at [932, 712] on button "Create" at bounding box center [934, 709] width 79 height 24
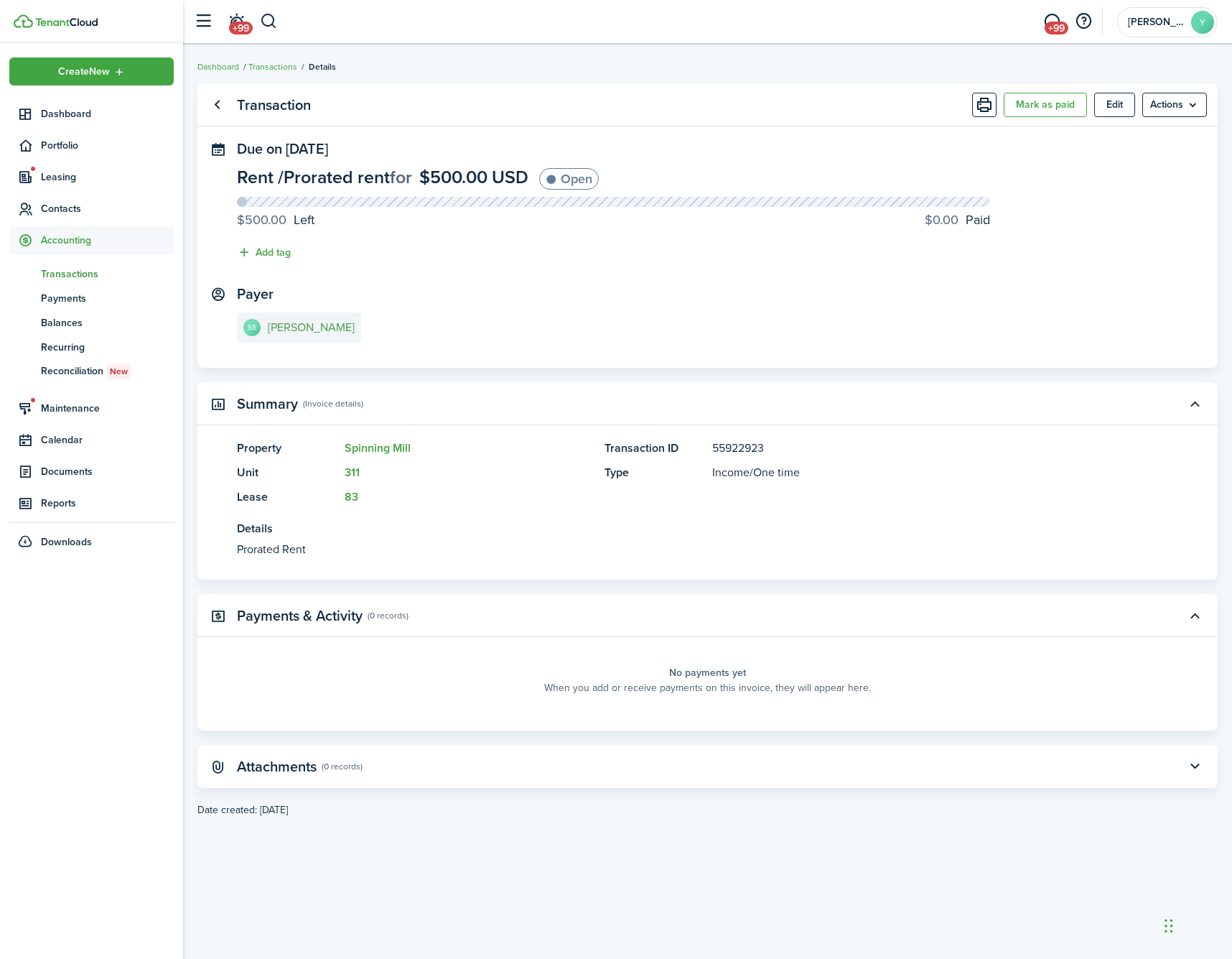
click at [301, 326] on e-details-info-title "[PERSON_NAME]" at bounding box center [312, 327] width 87 height 13
